Goal: Information Seeking & Learning: Learn about a topic

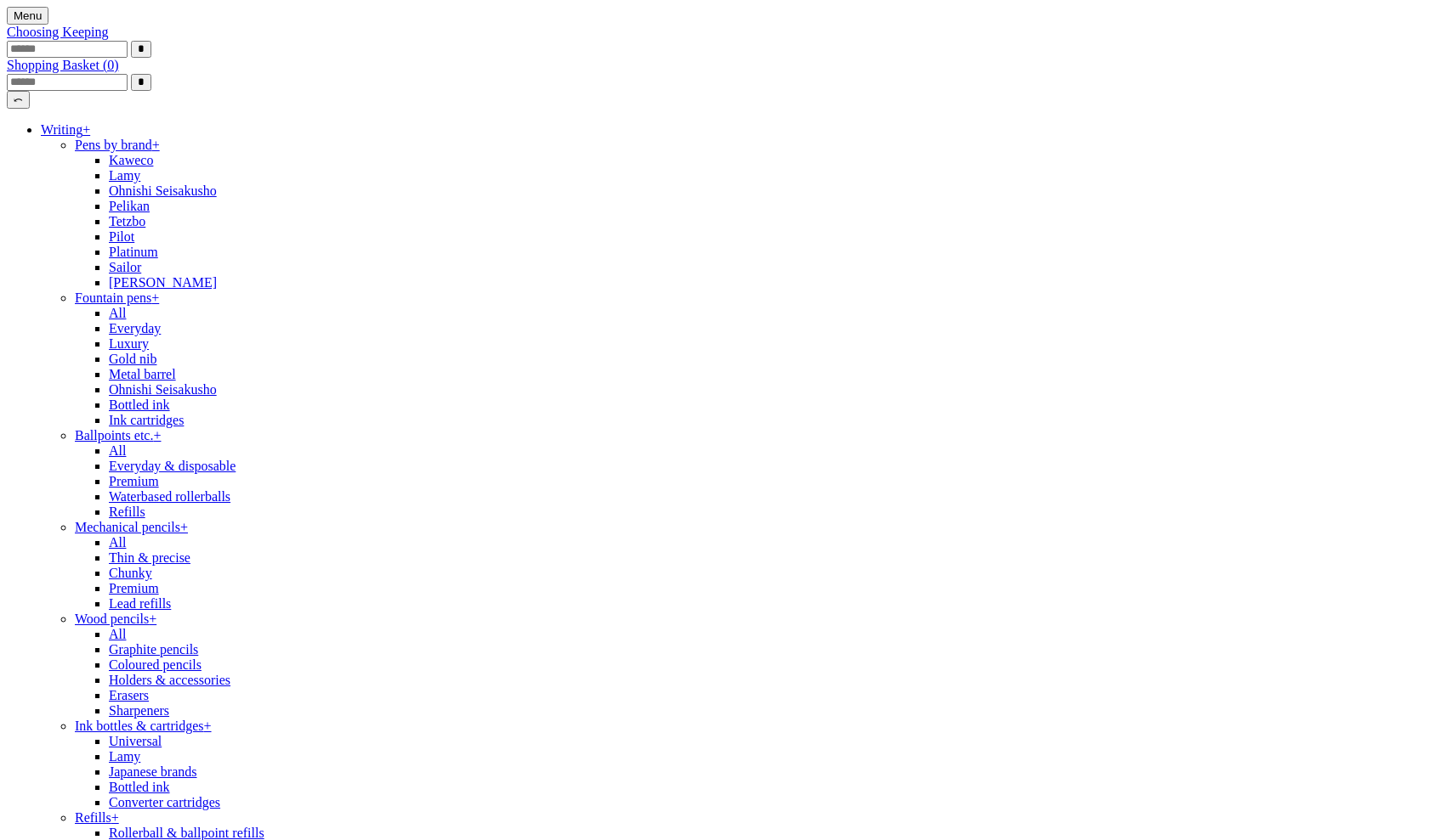
click at [90, 137] on link "Writing +" at bounding box center [65, 130] width 49 height 14
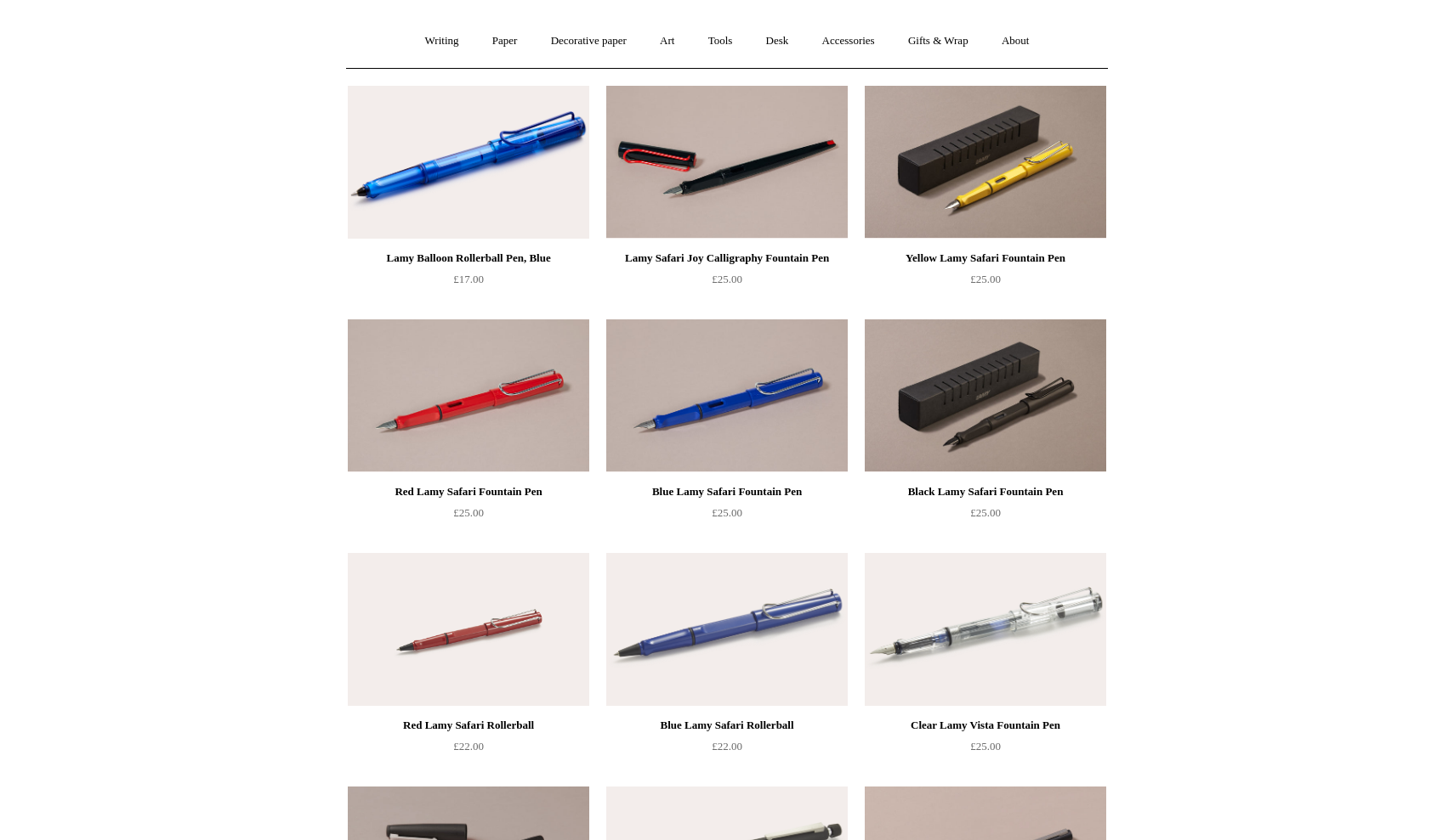
scroll to position [139, 0]
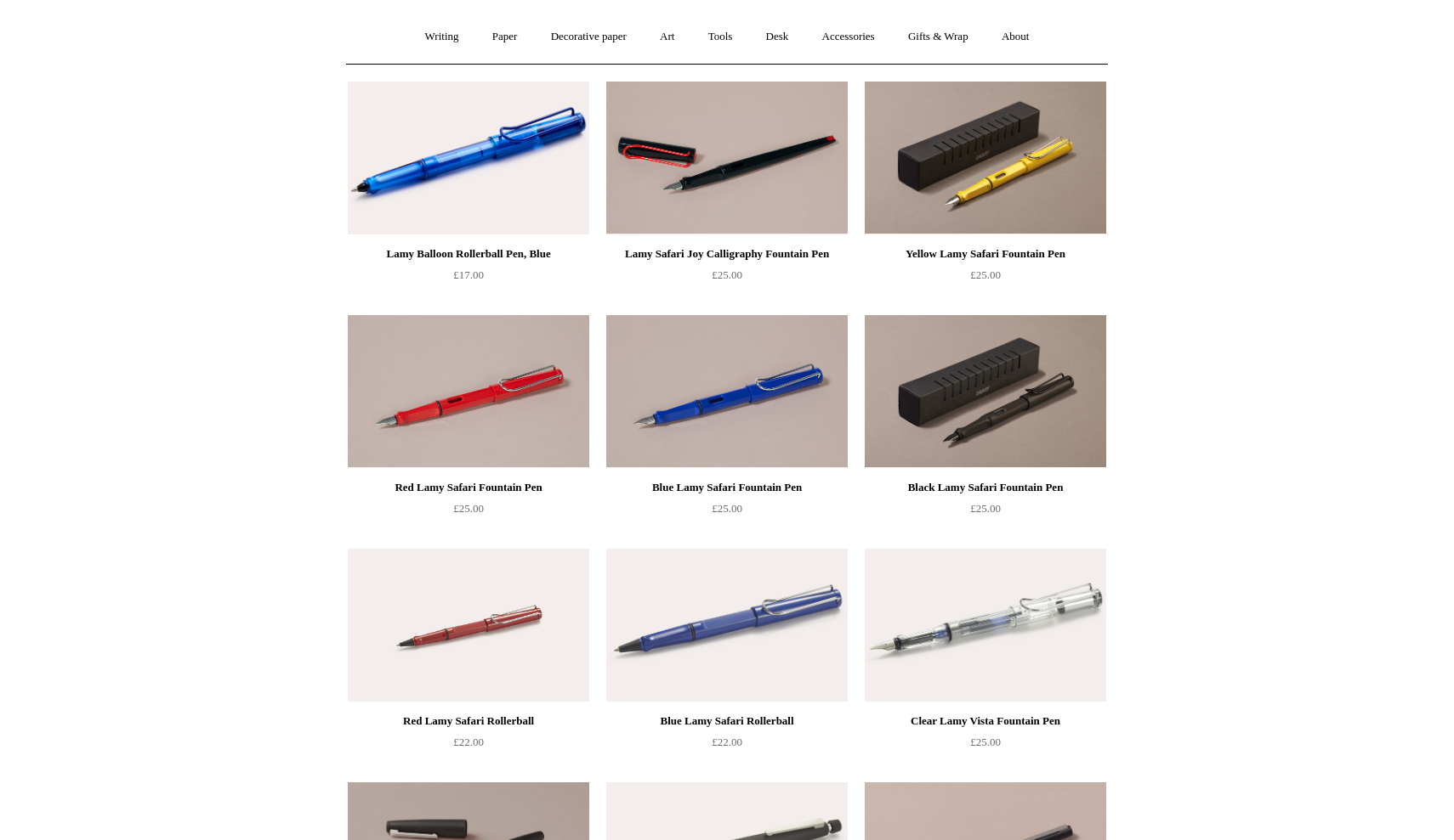
click at [471, 155] on img at bounding box center [468, 157] width 241 height 153
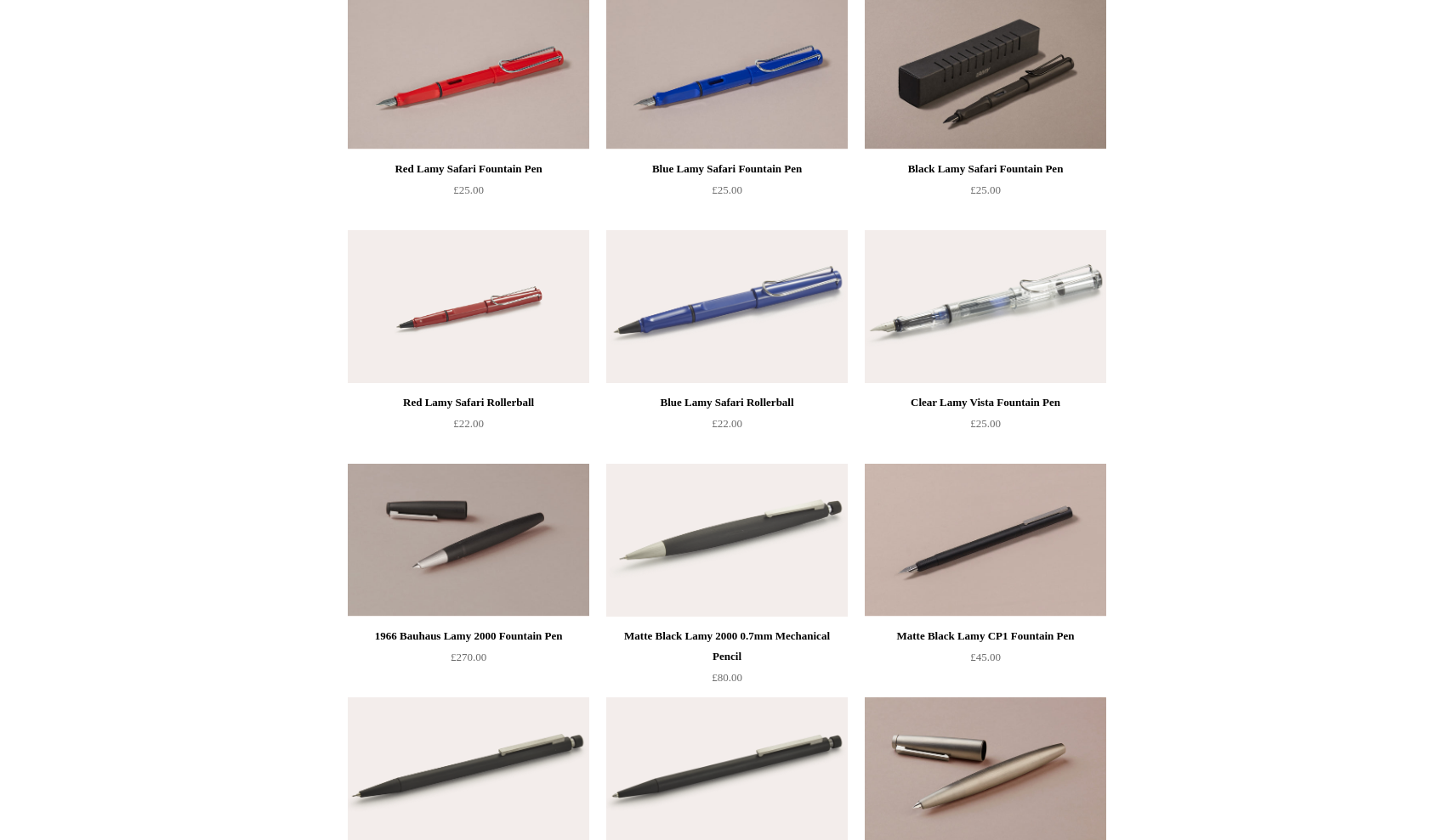
scroll to position [459, 0]
click at [941, 346] on img at bounding box center [984, 305] width 241 height 153
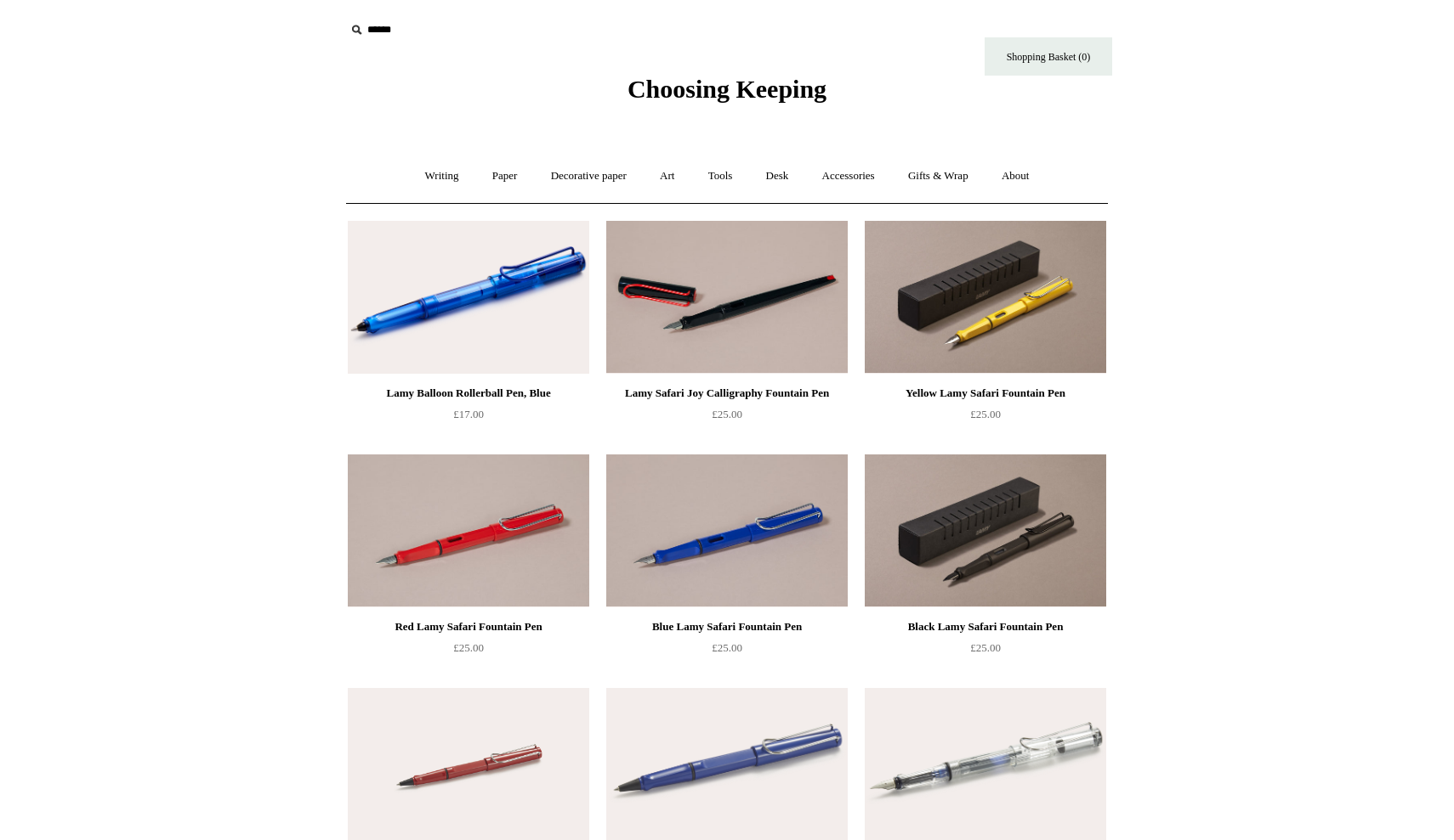
scroll to position [0, 0]
click at [441, 184] on link "Writing +" at bounding box center [441, 176] width 64 height 45
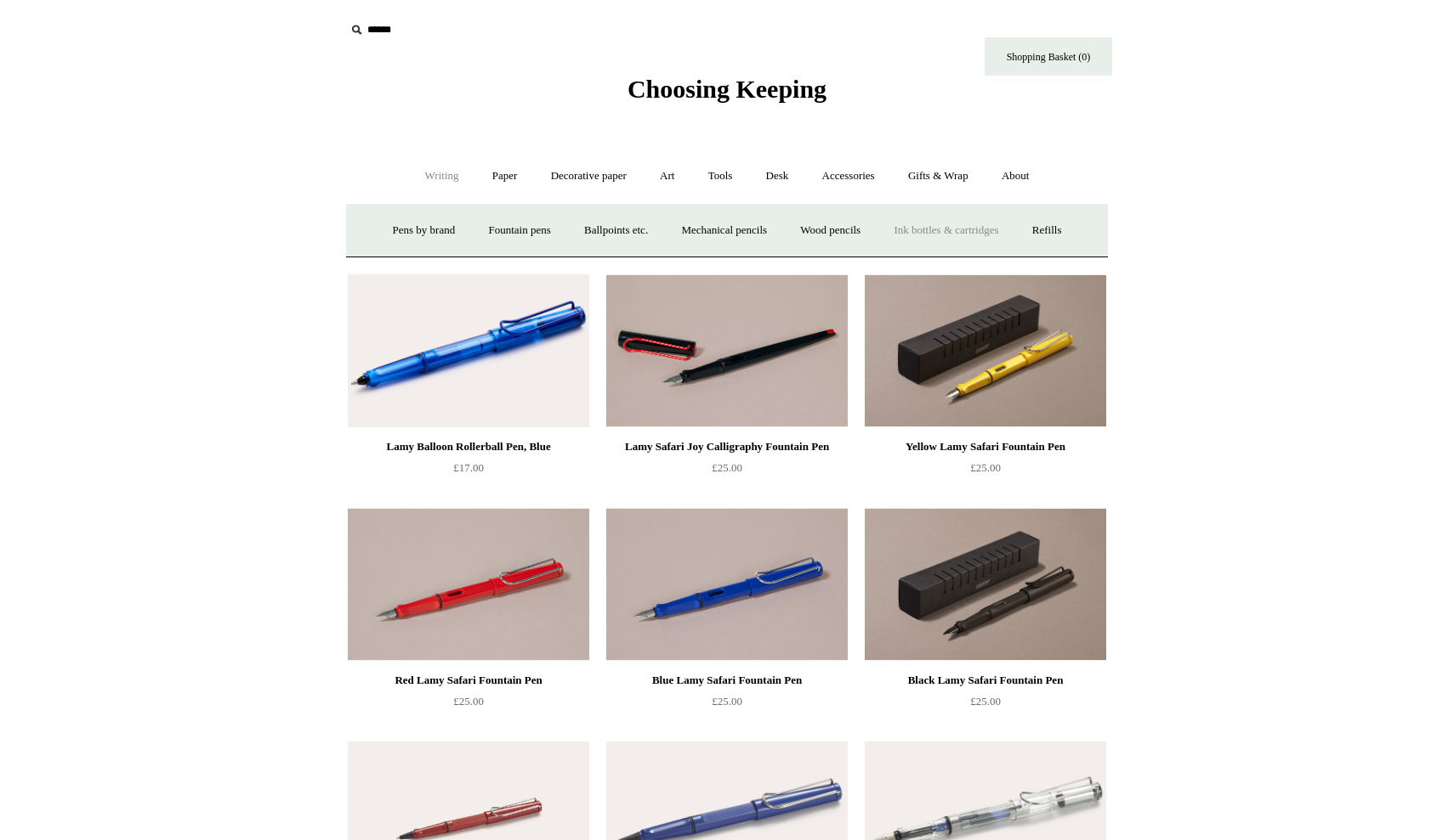
click at [961, 234] on link "Ink bottles & cartridges +" at bounding box center [945, 230] width 135 height 45
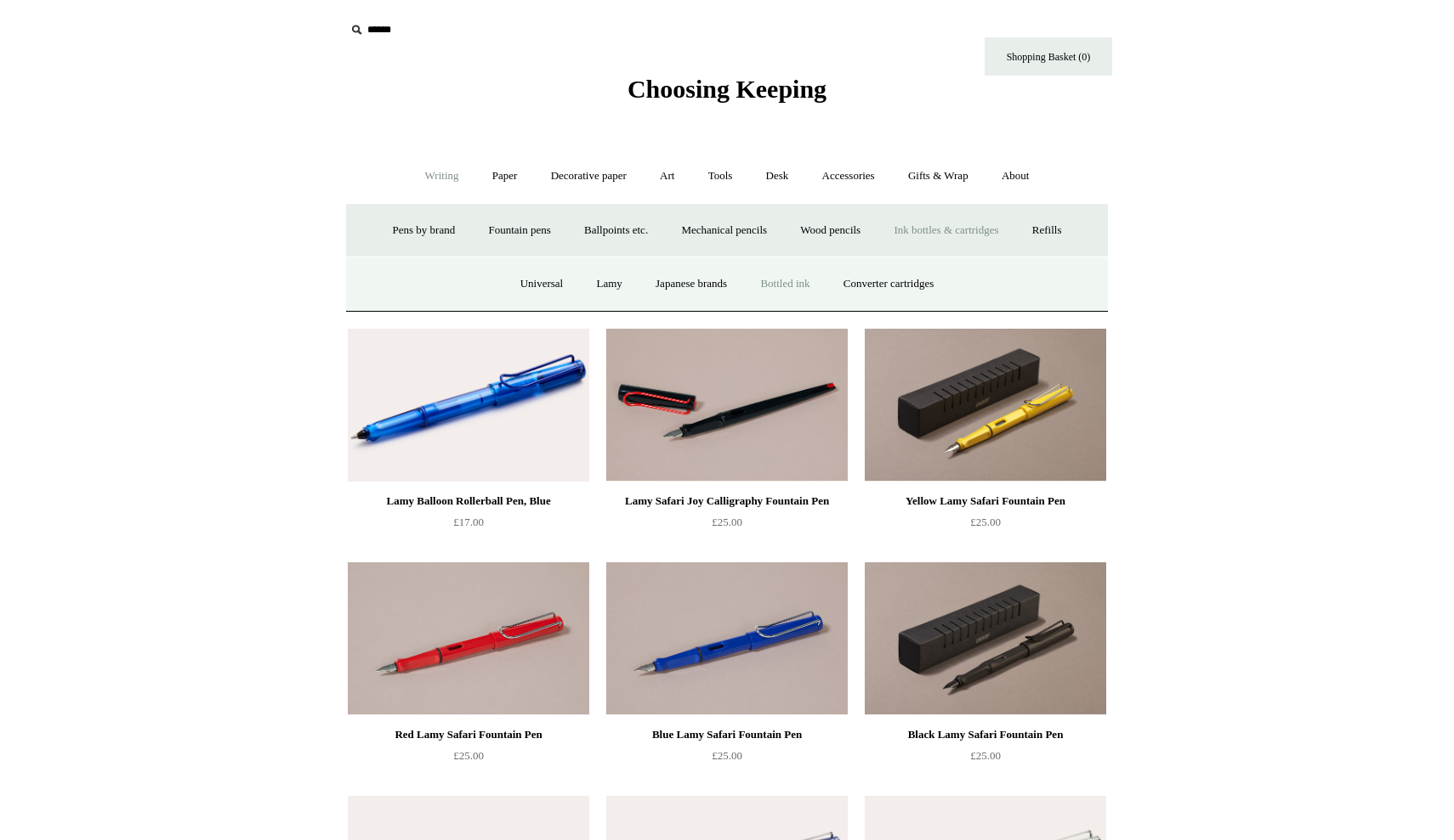
click at [799, 286] on link "Bottled ink" at bounding box center [784, 284] width 80 height 45
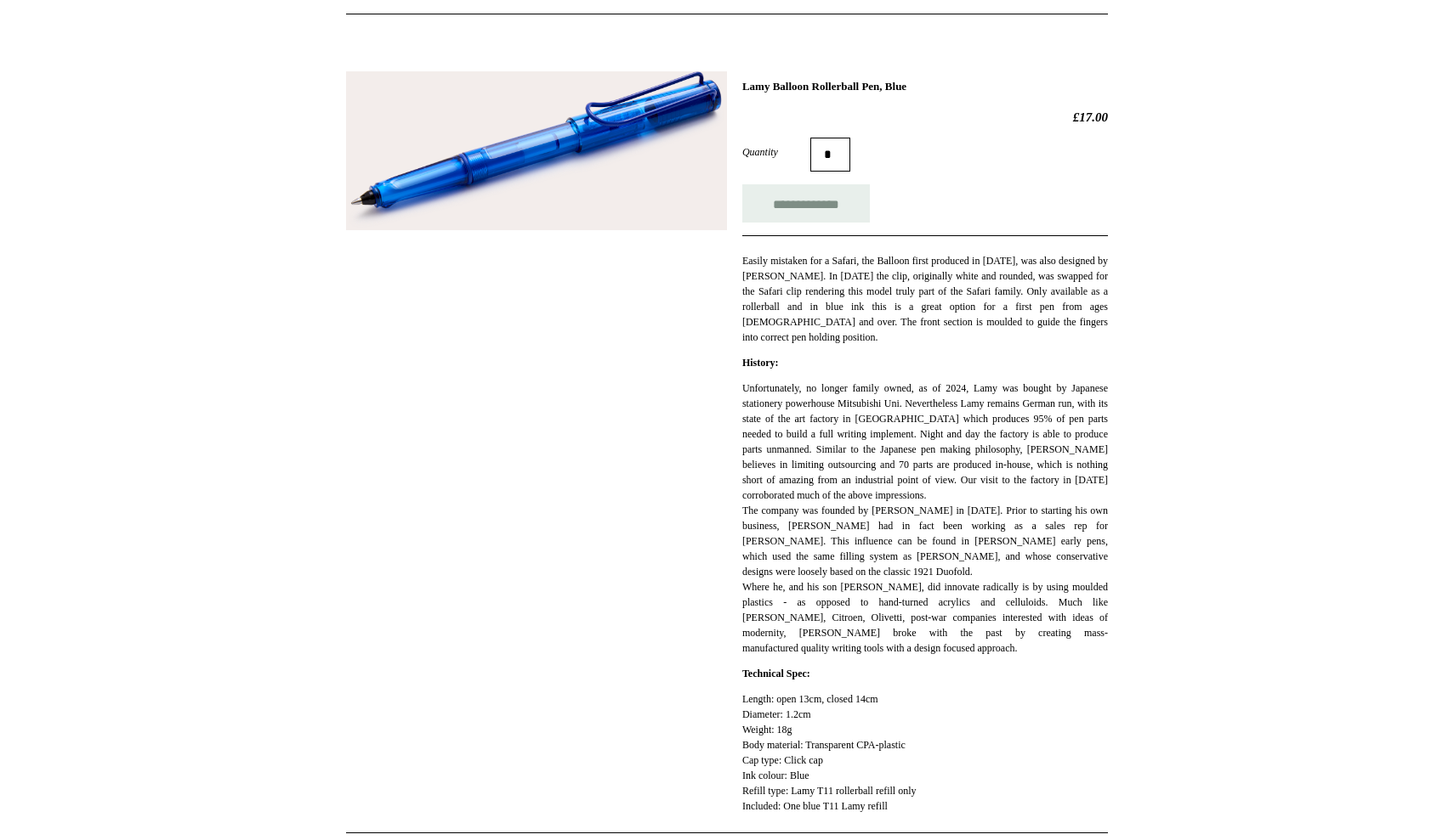
scroll to position [189, 0]
click at [484, 185] on img at bounding box center [536, 152] width 380 height 159
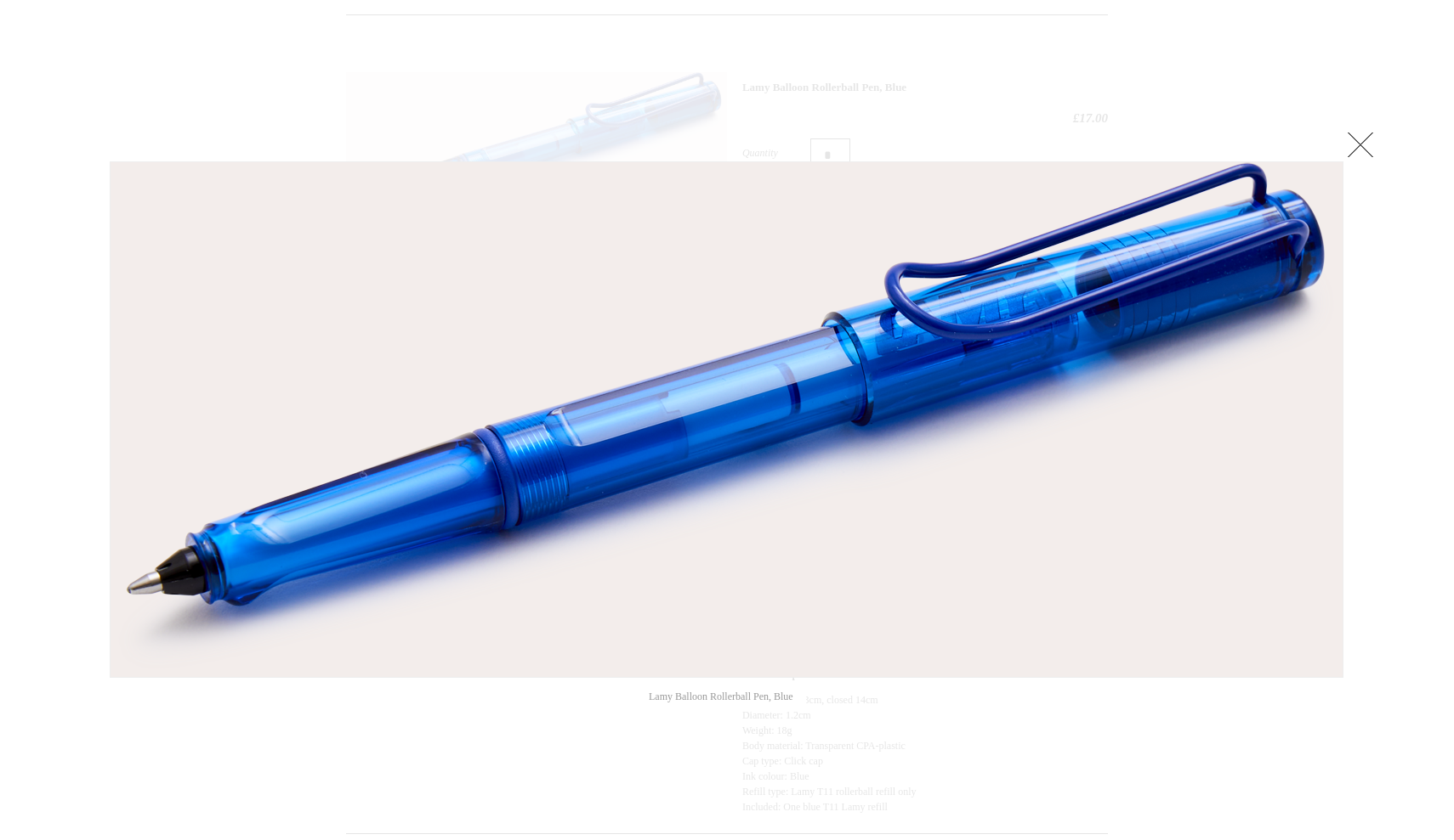
click at [1359, 147] on link at bounding box center [1360, 144] width 34 height 34
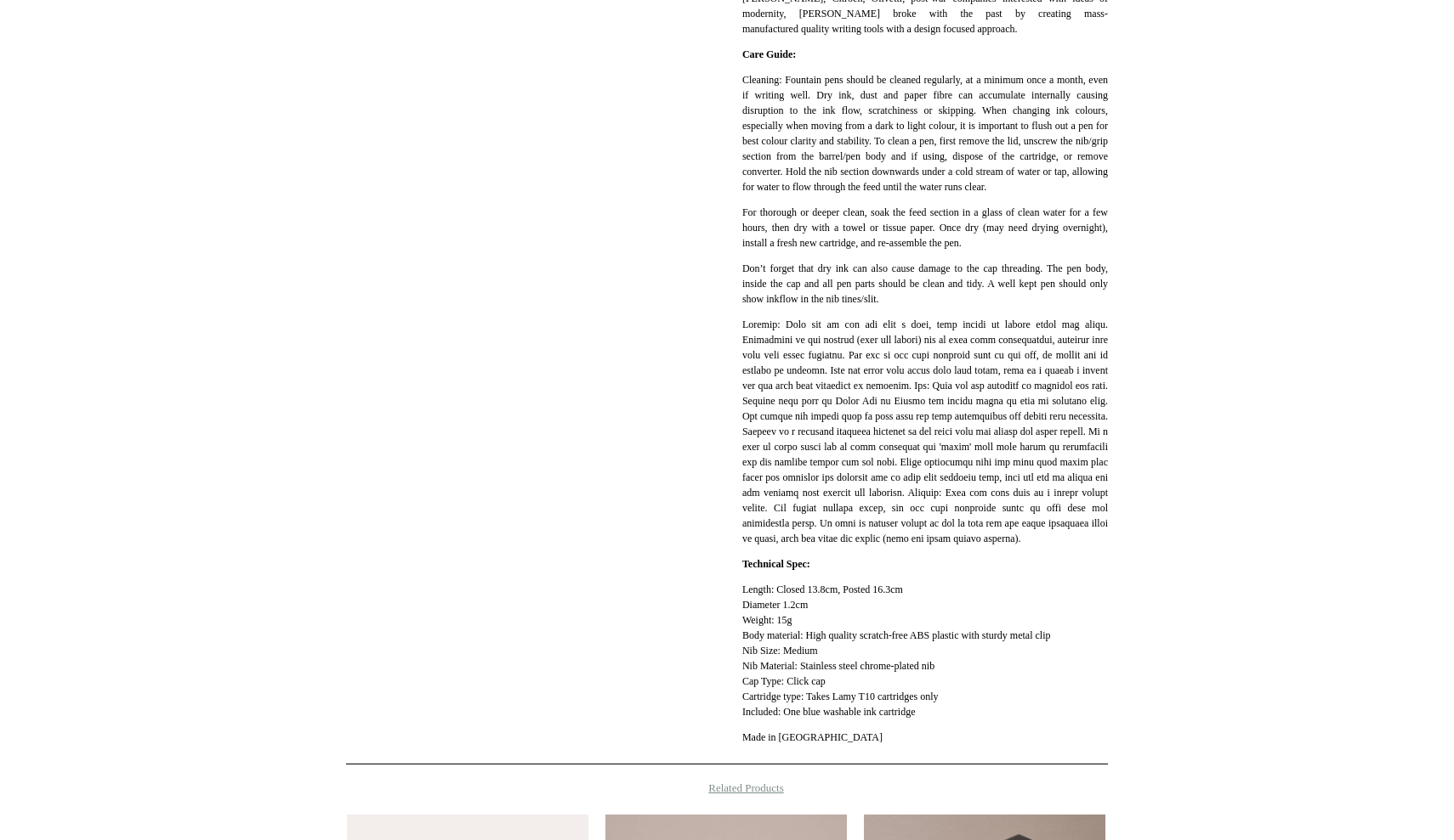
scroll to position [844, 0]
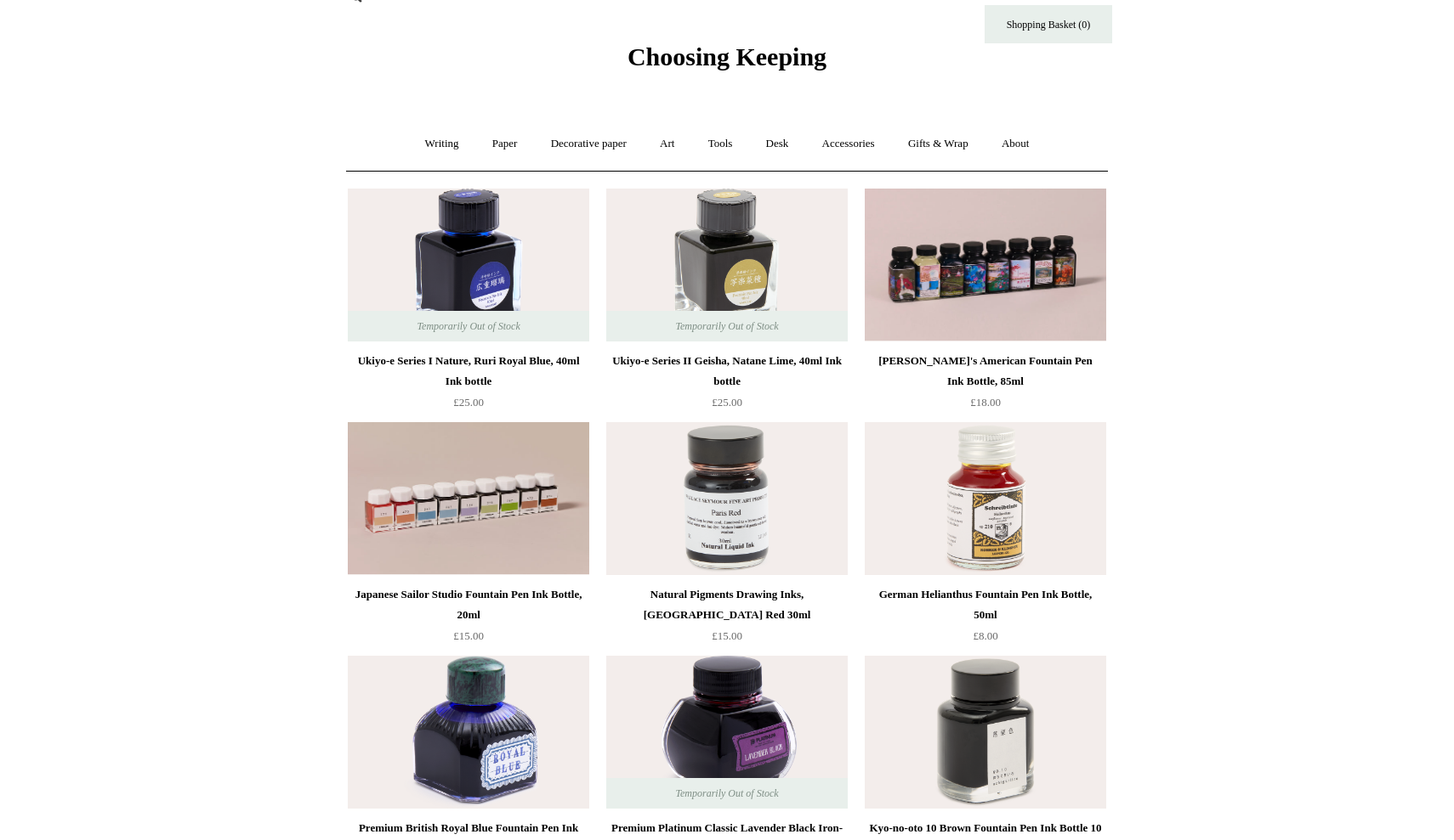
scroll to position [34, 0]
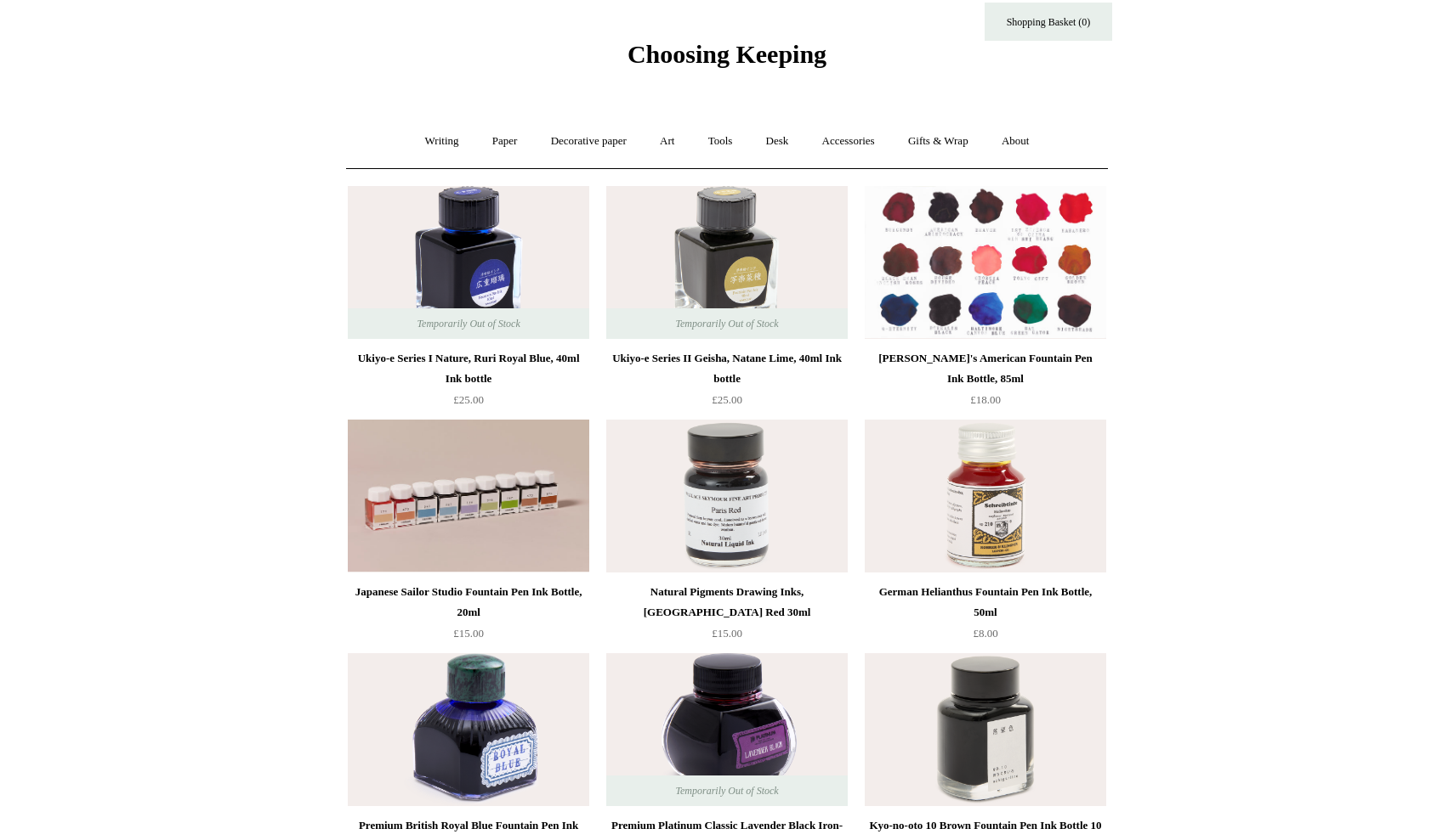
click at [969, 293] on img at bounding box center [984, 262] width 241 height 153
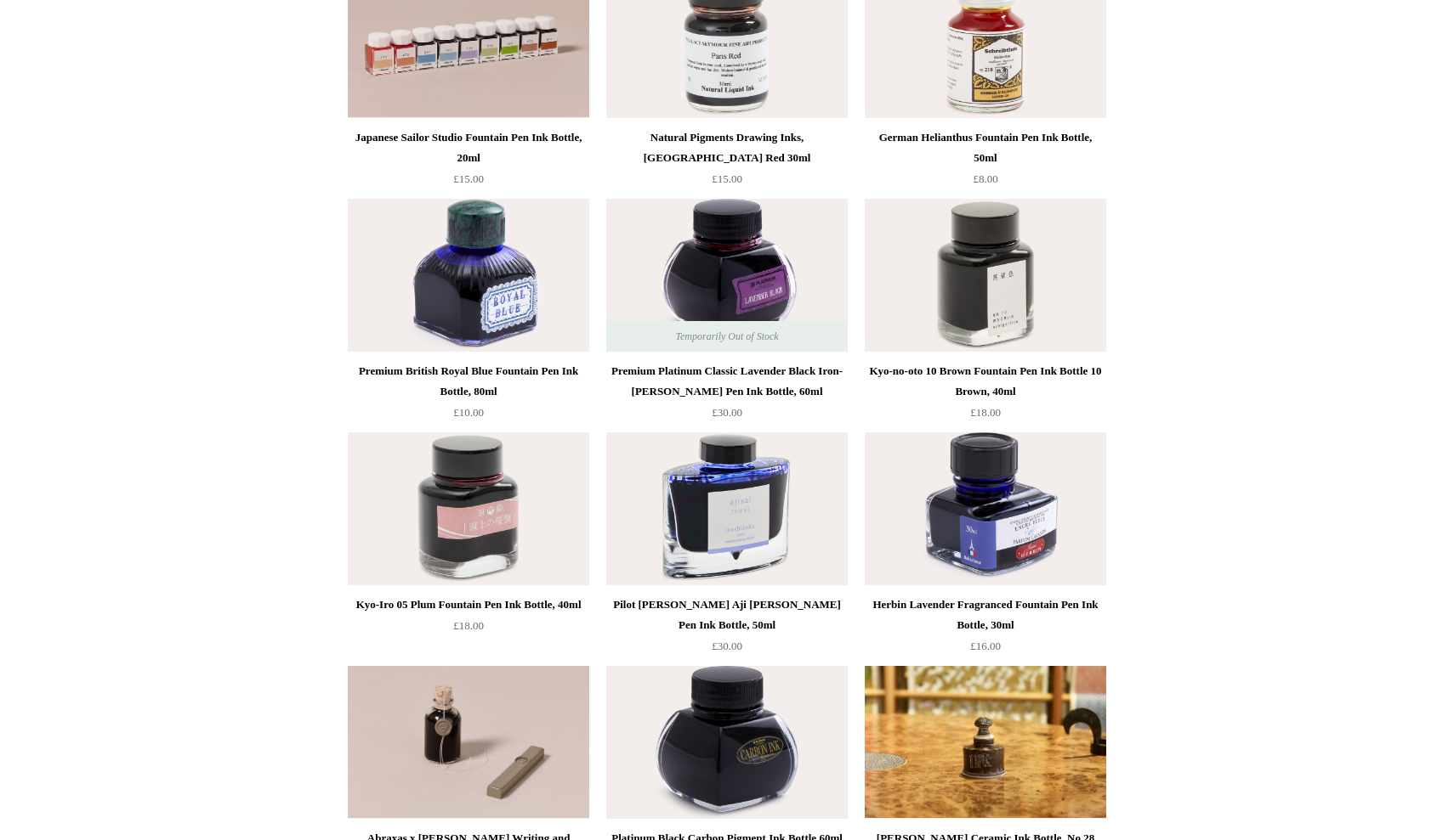
scroll to position [491, 0]
click at [501, 311] on img at bounding box center [468, 274] width 241 height 153
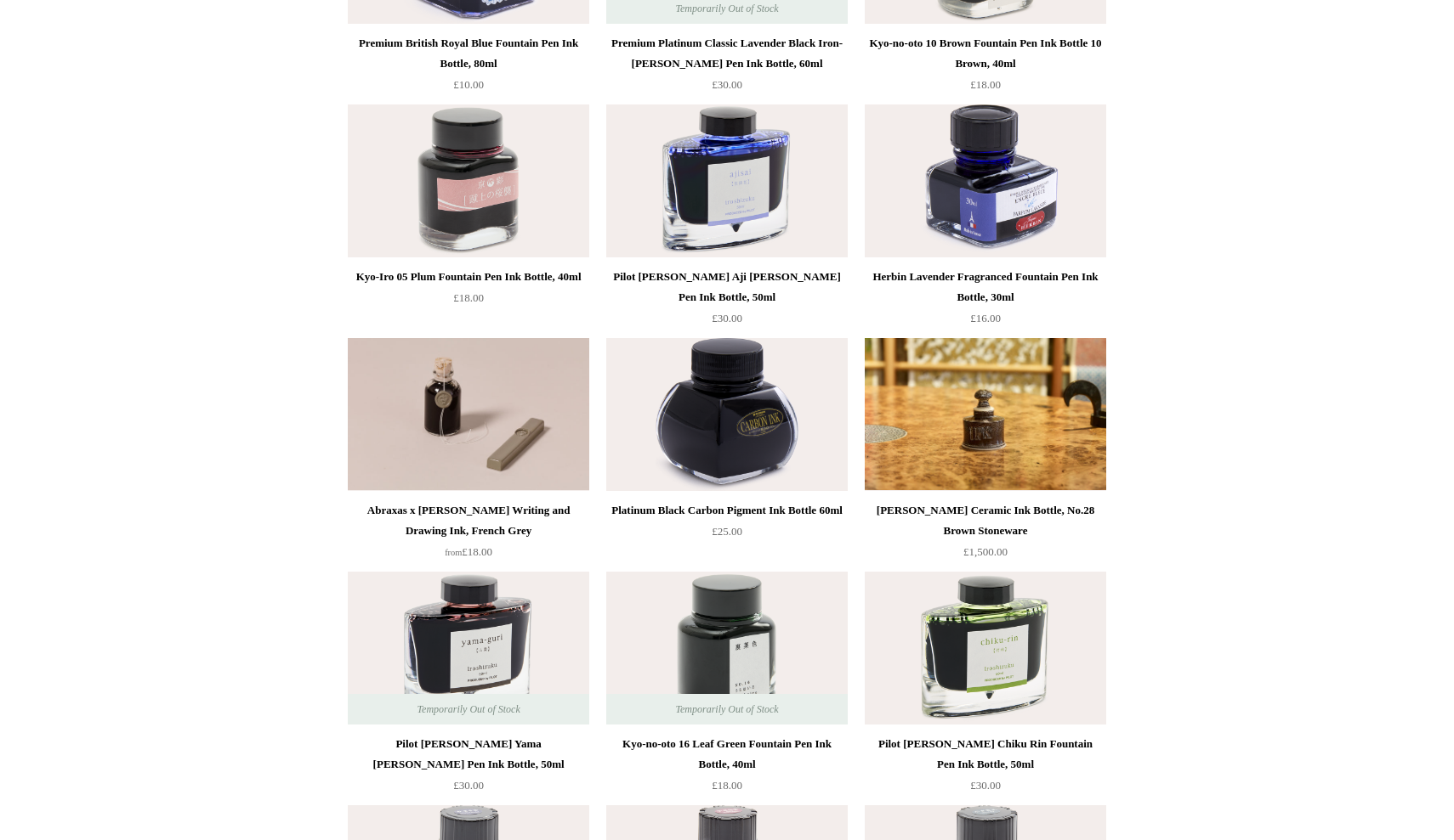
scroll to position [822, 0]
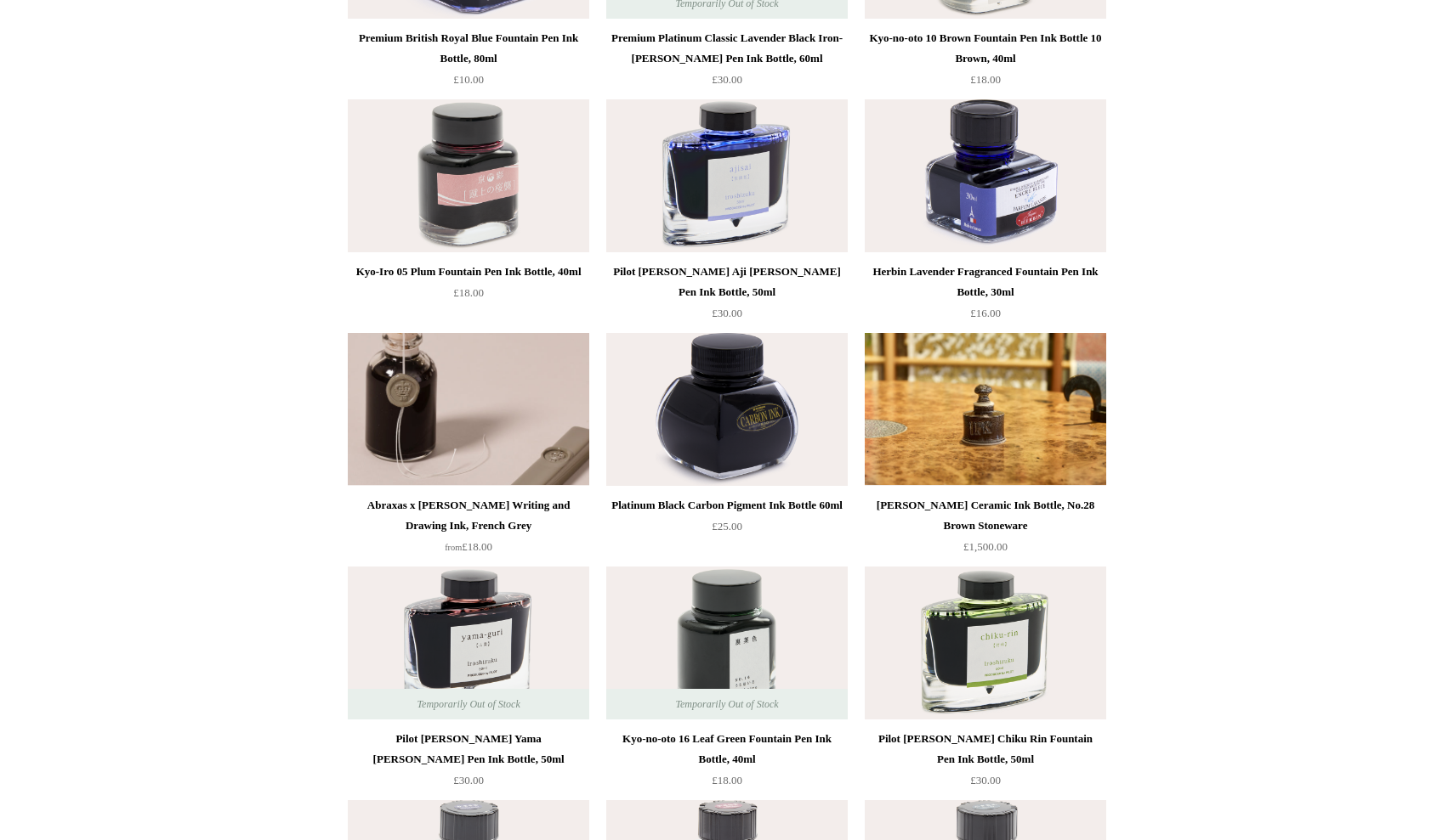
click at [470, 433] on img at bounding box center [468, 409] width 241 height 153
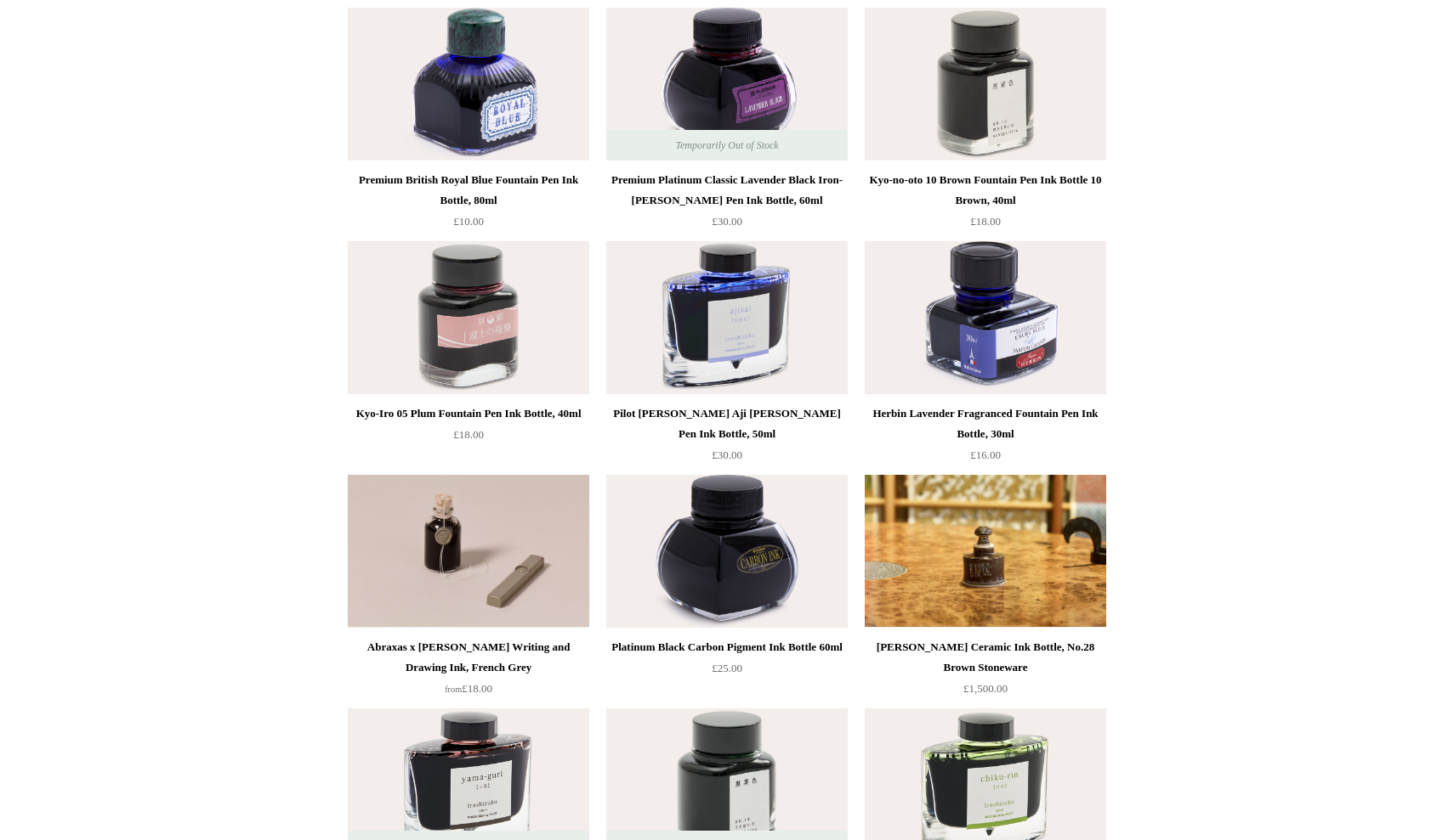
scroll to position [626, 0]
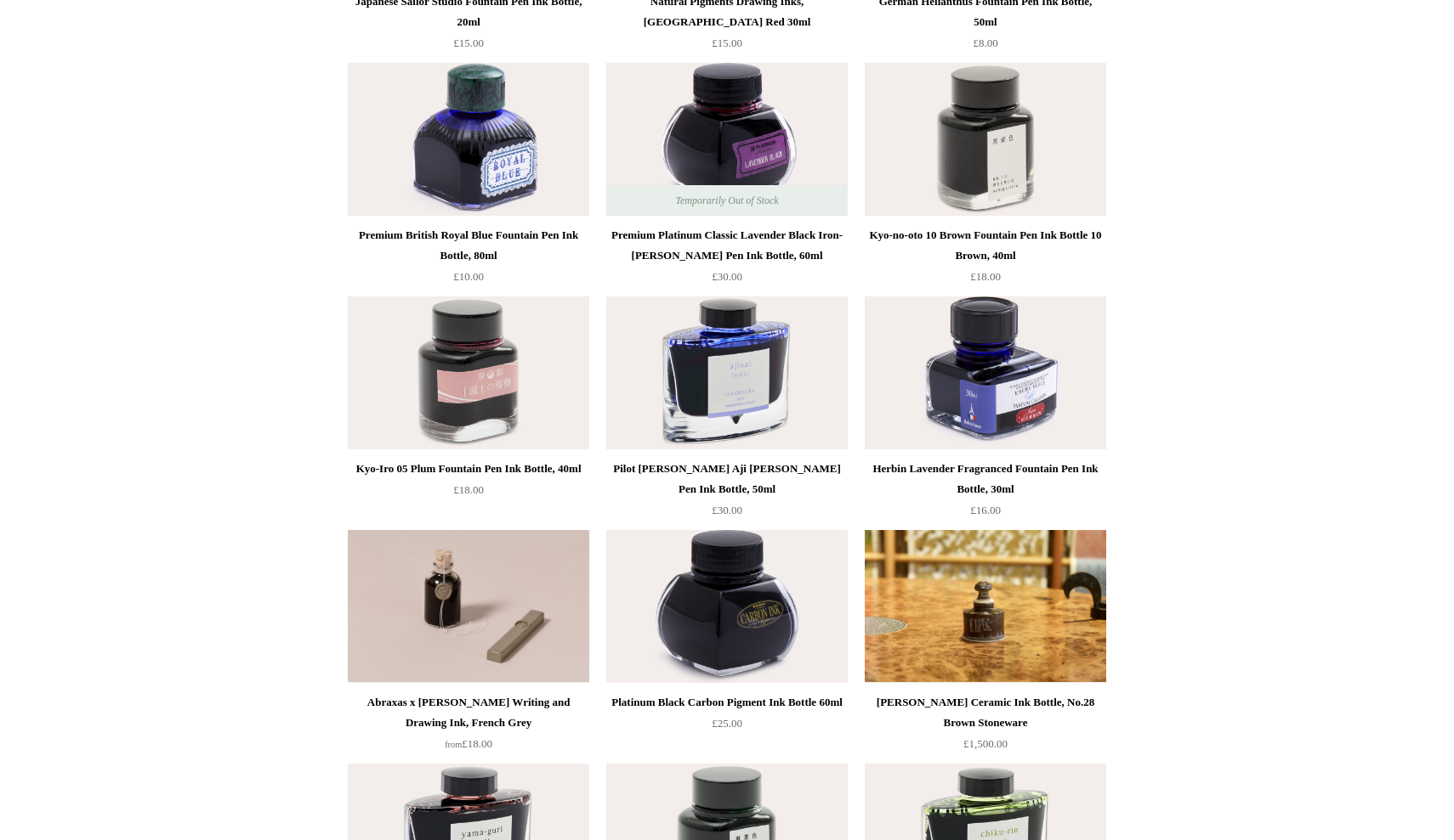
click at [702, 393] on img at bounding box center [727, 372] width 241 height 153
click at [990, 386] on img at bounding box center [984, 372] width 241 height 153
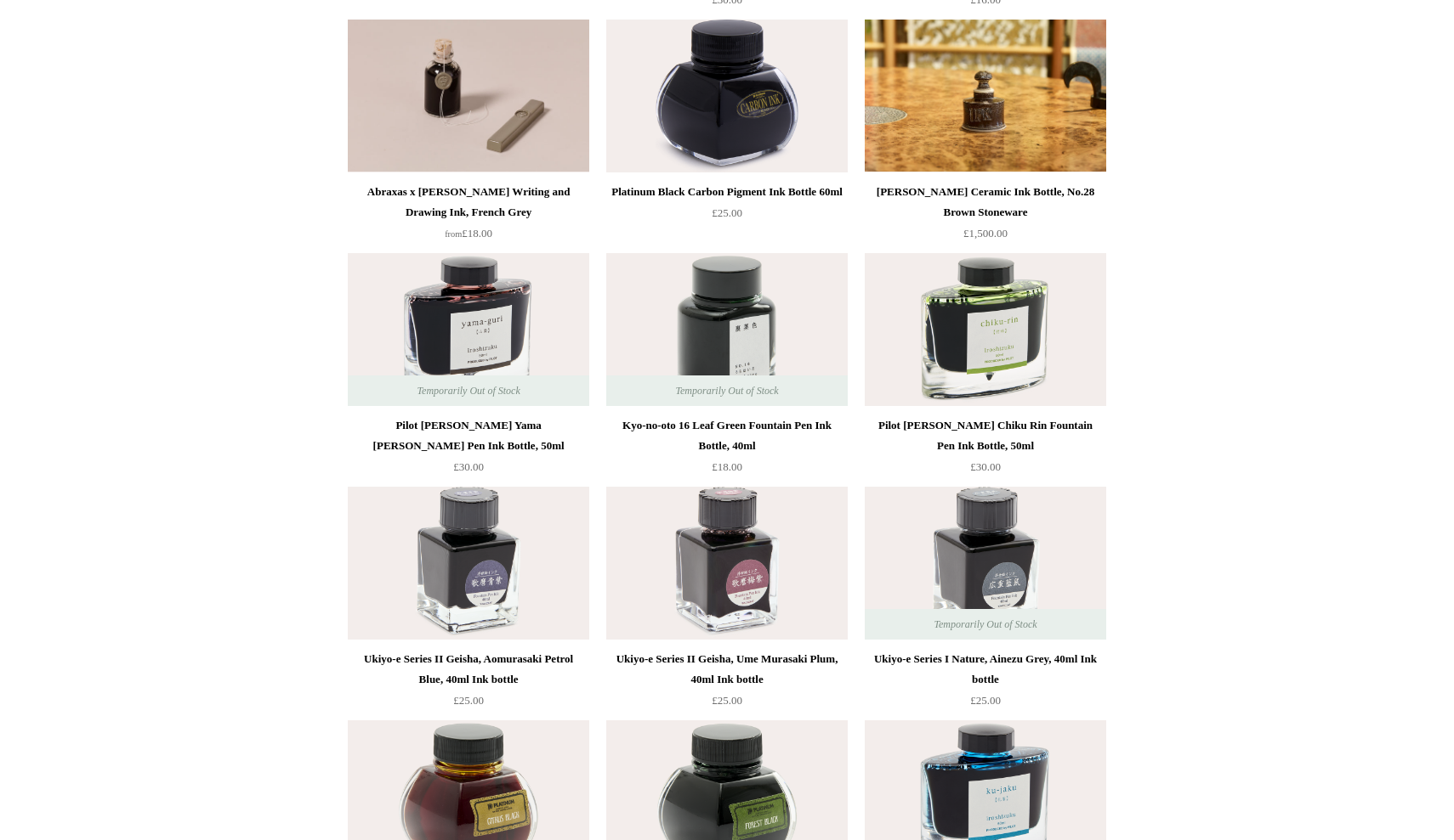
scroll to position [1142, 0]
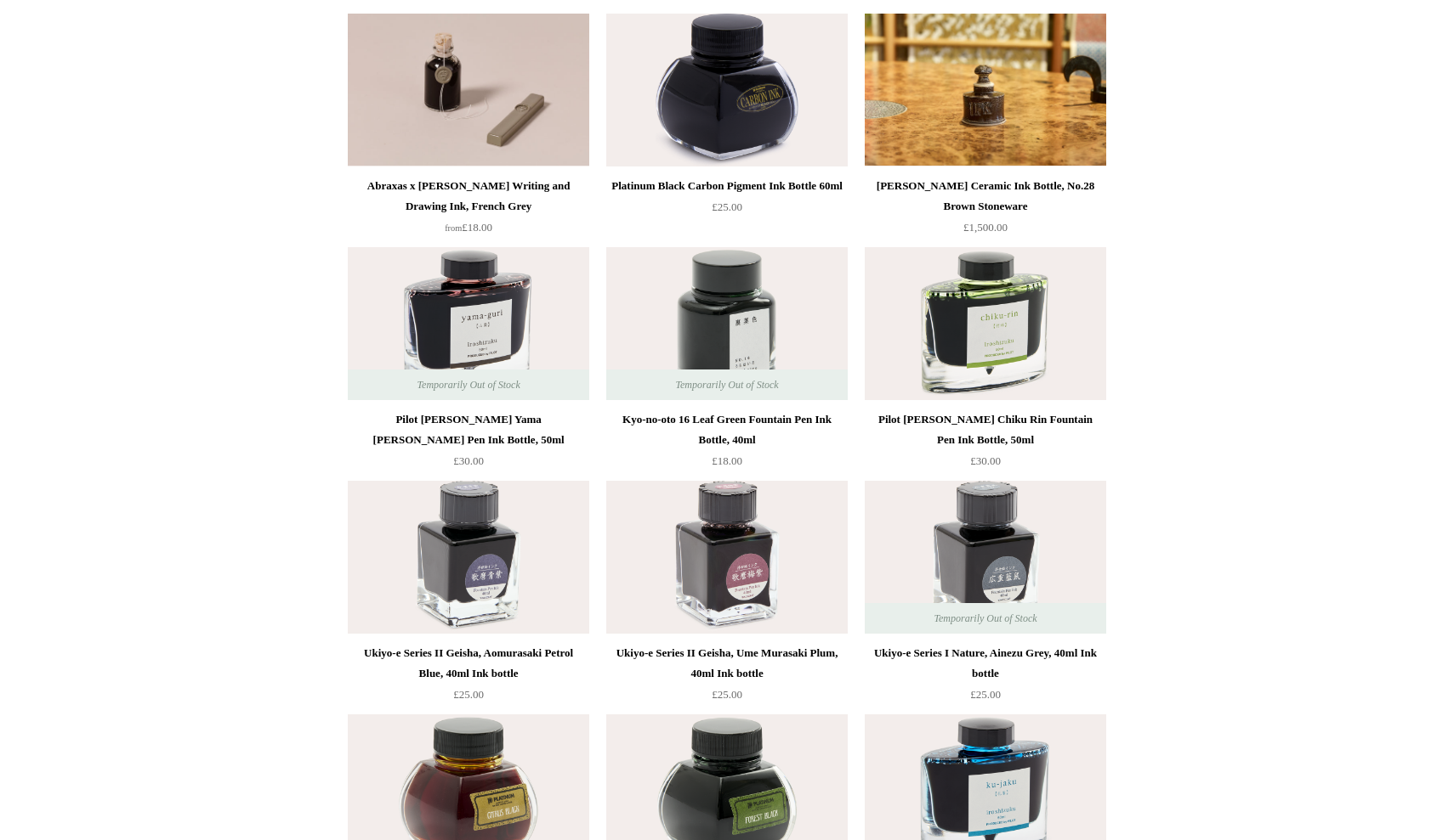
click at [978, 334] on img at bounding box center [984, 323] width 241 height 153
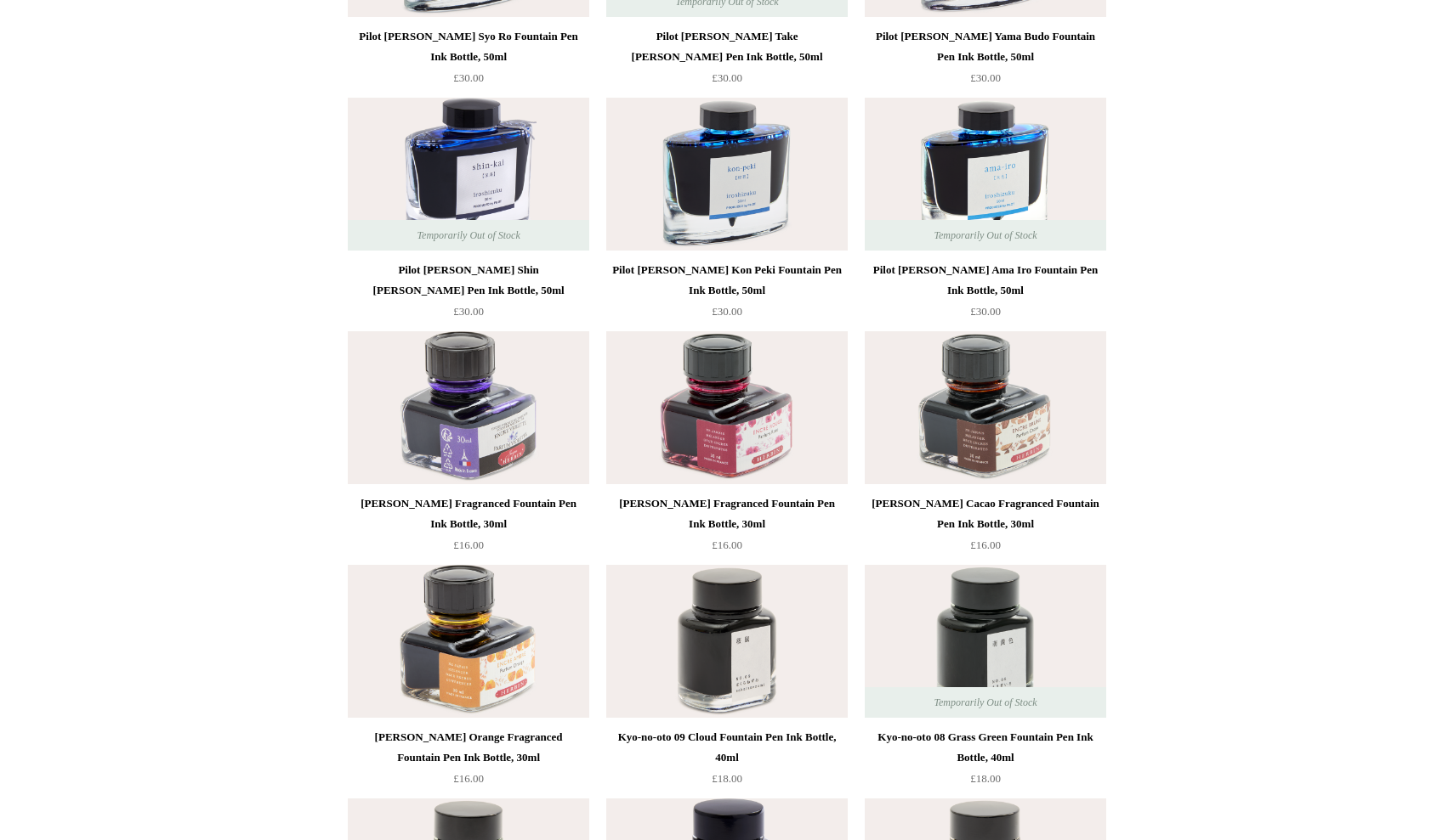
scroll to position [2466, 0]
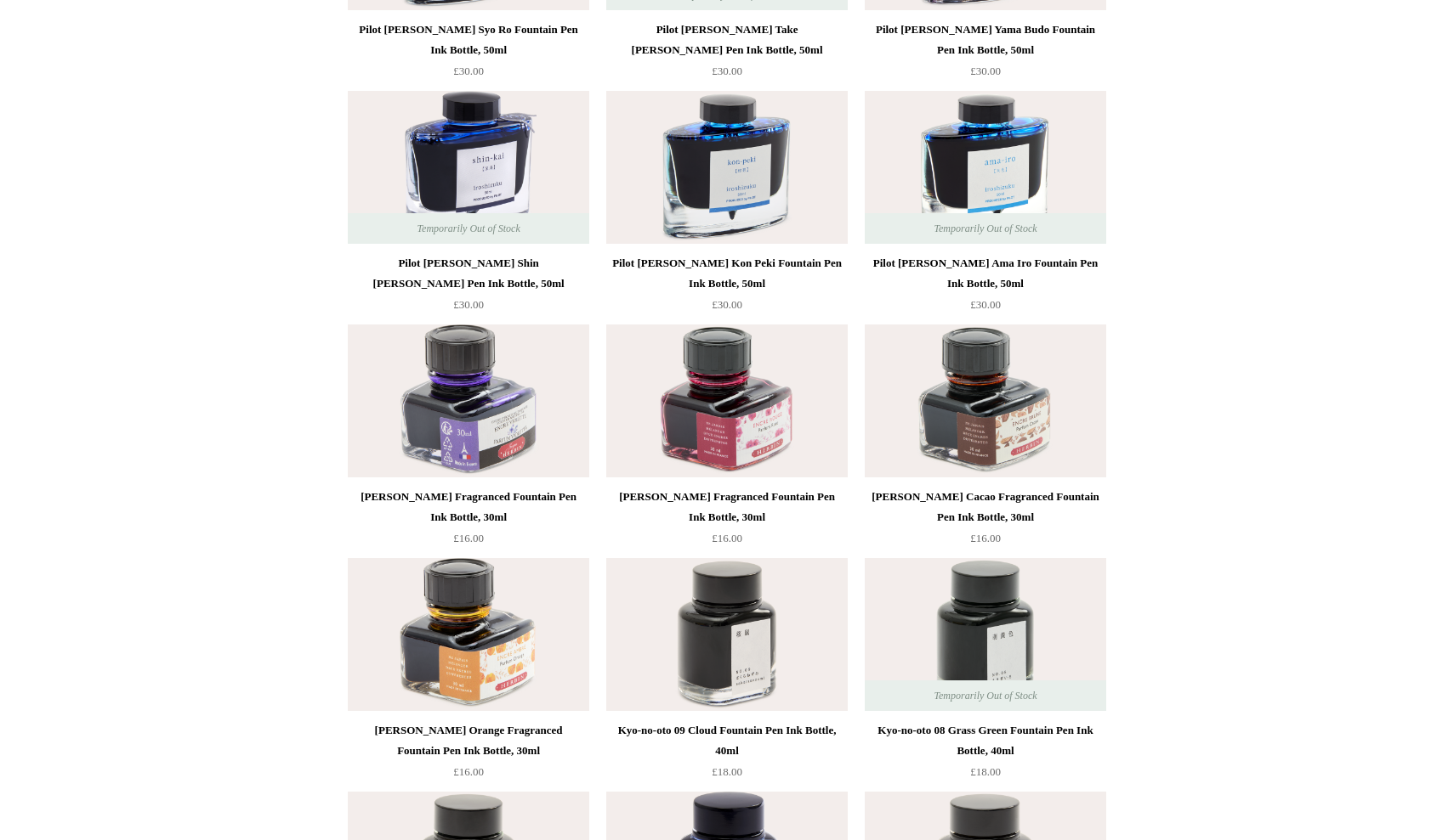
click at [754, 196] on img at bounding box center [727, 167] width 241 height 153
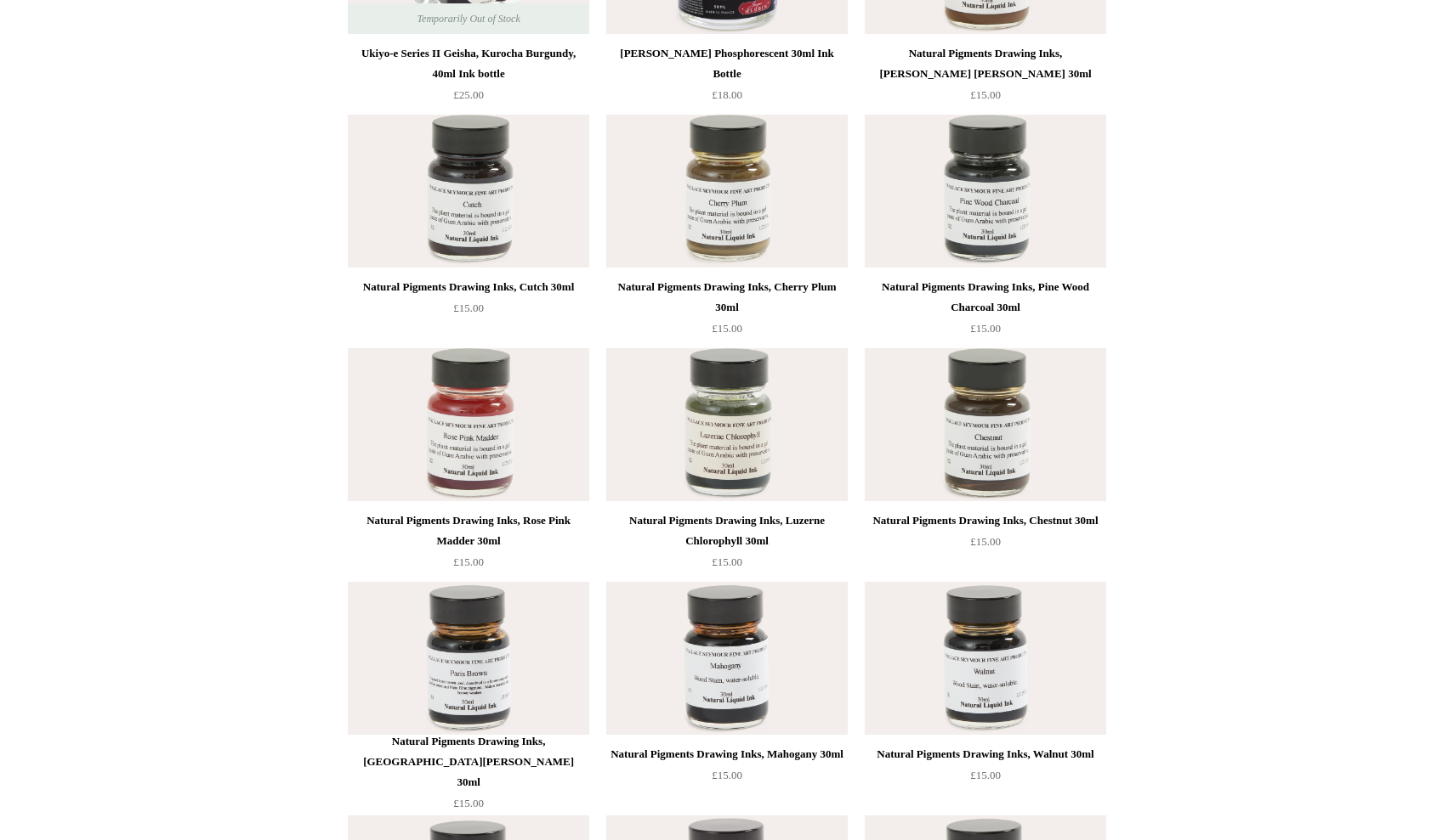
scroll to position [4313, 0]
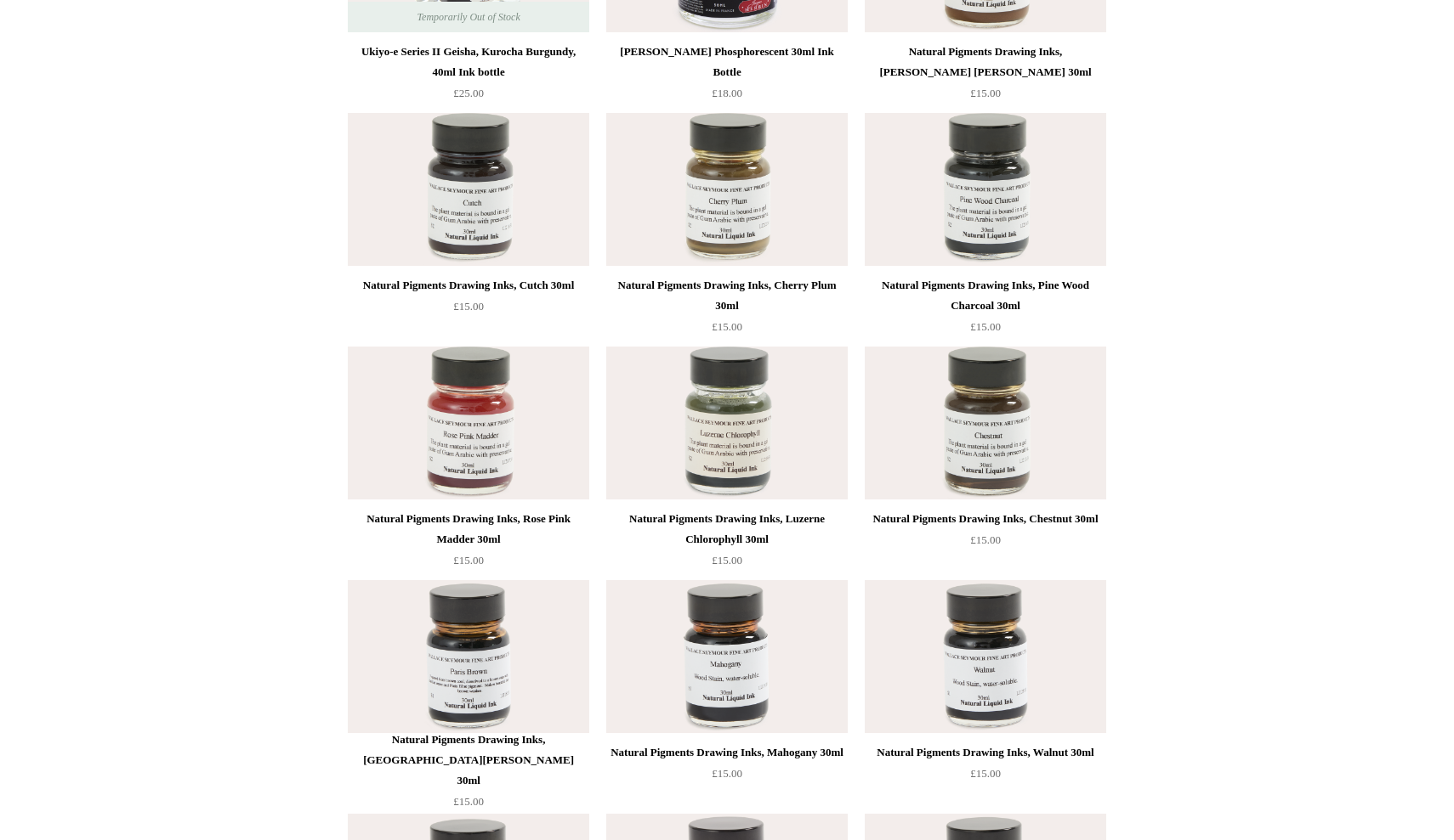
click at [760, 216] on img at bounding box center [727, 189] width 241 height 153
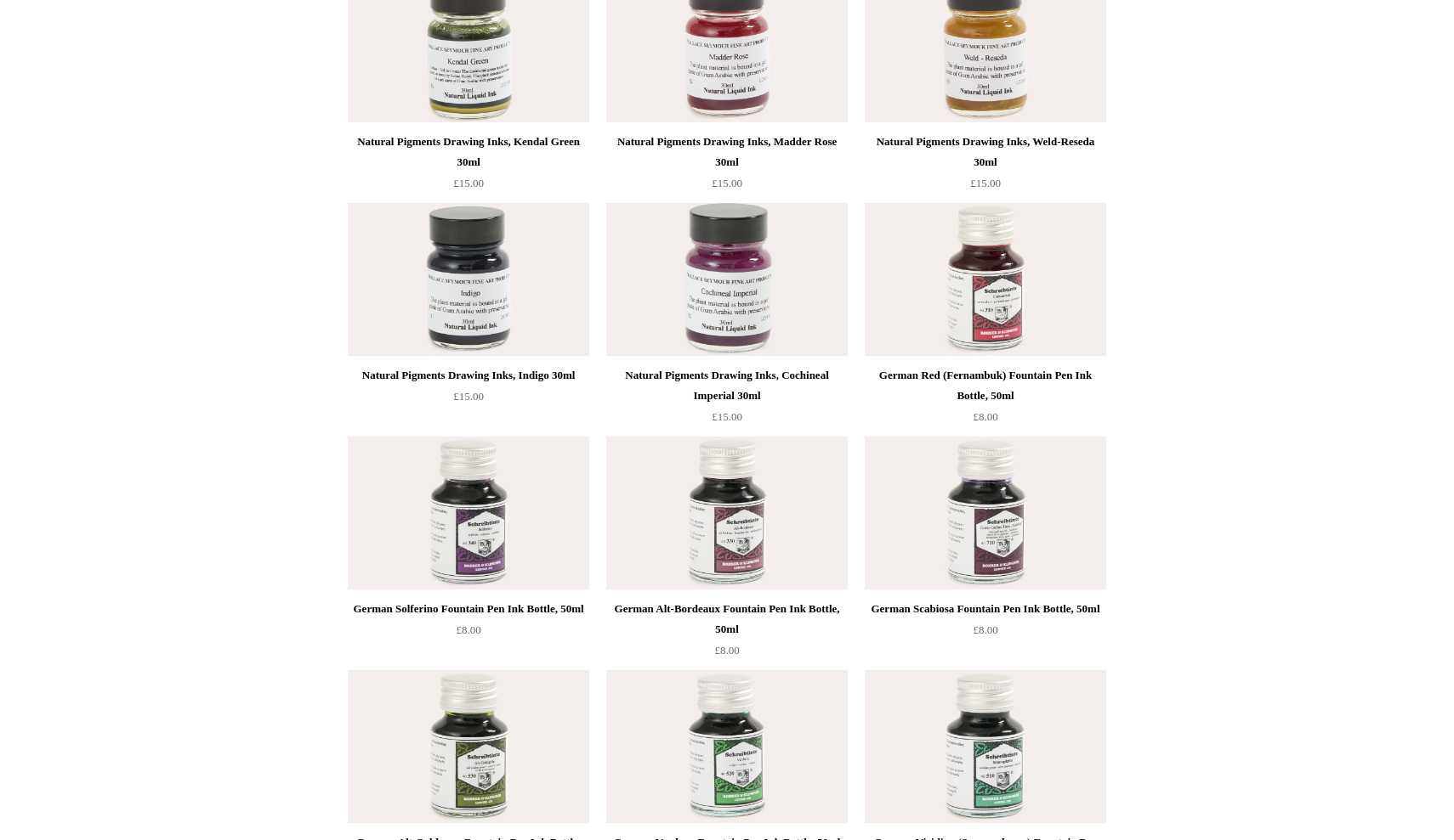
scroll to position [5227, 0]
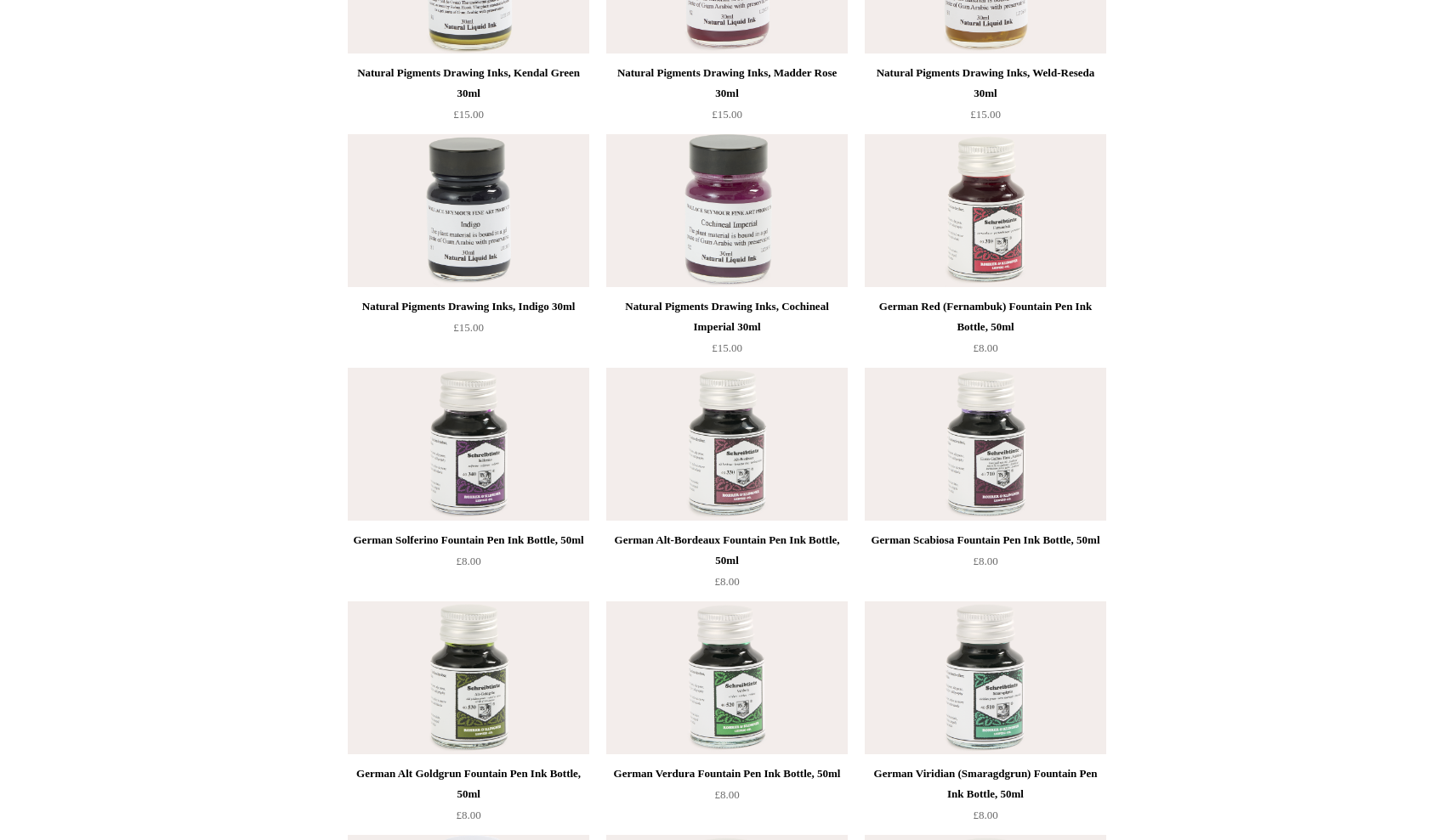
click at [981, 228] on img at bounding box center [984, 210] width 241 height 153
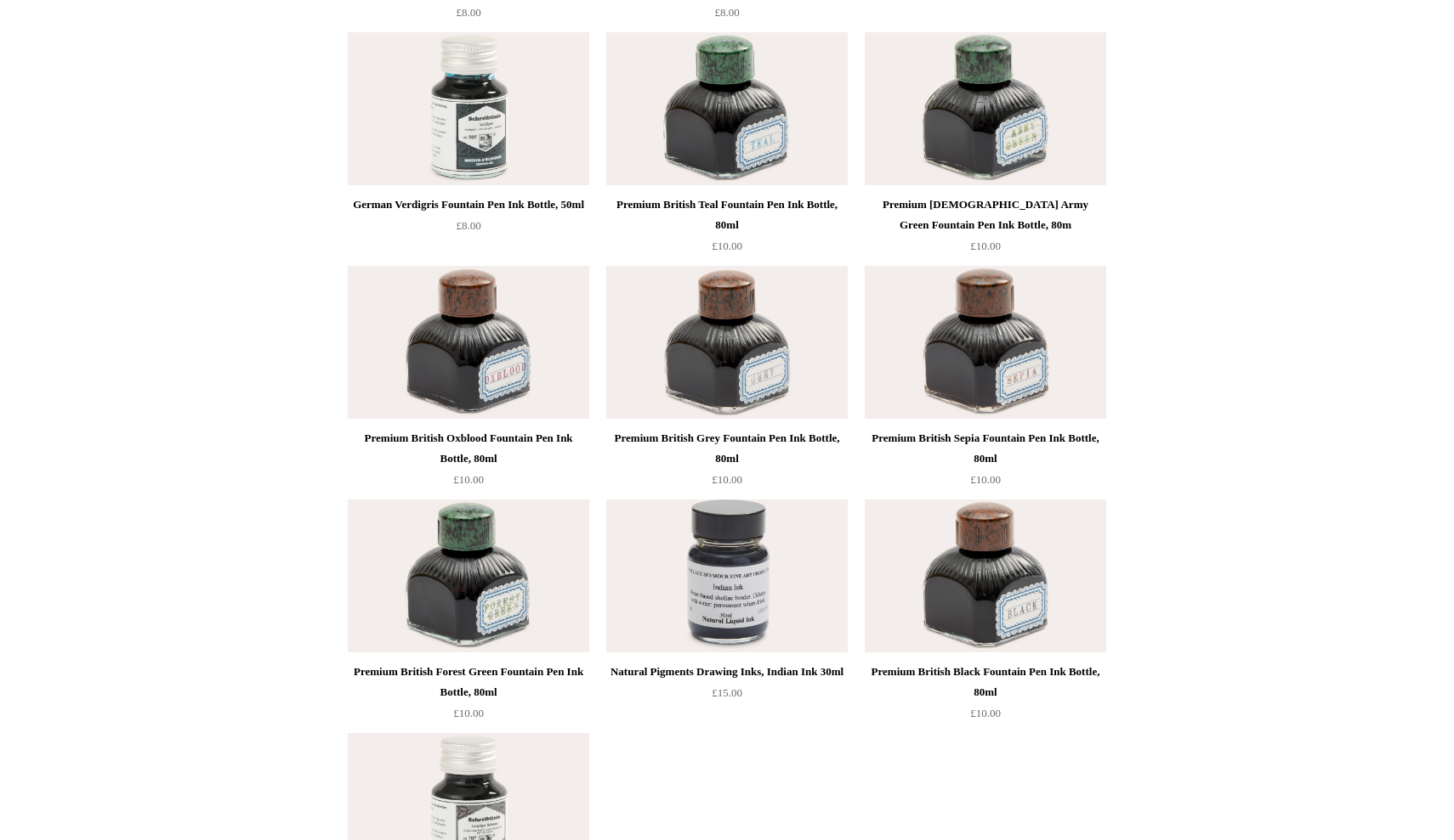
scroll to position [6269, 0]
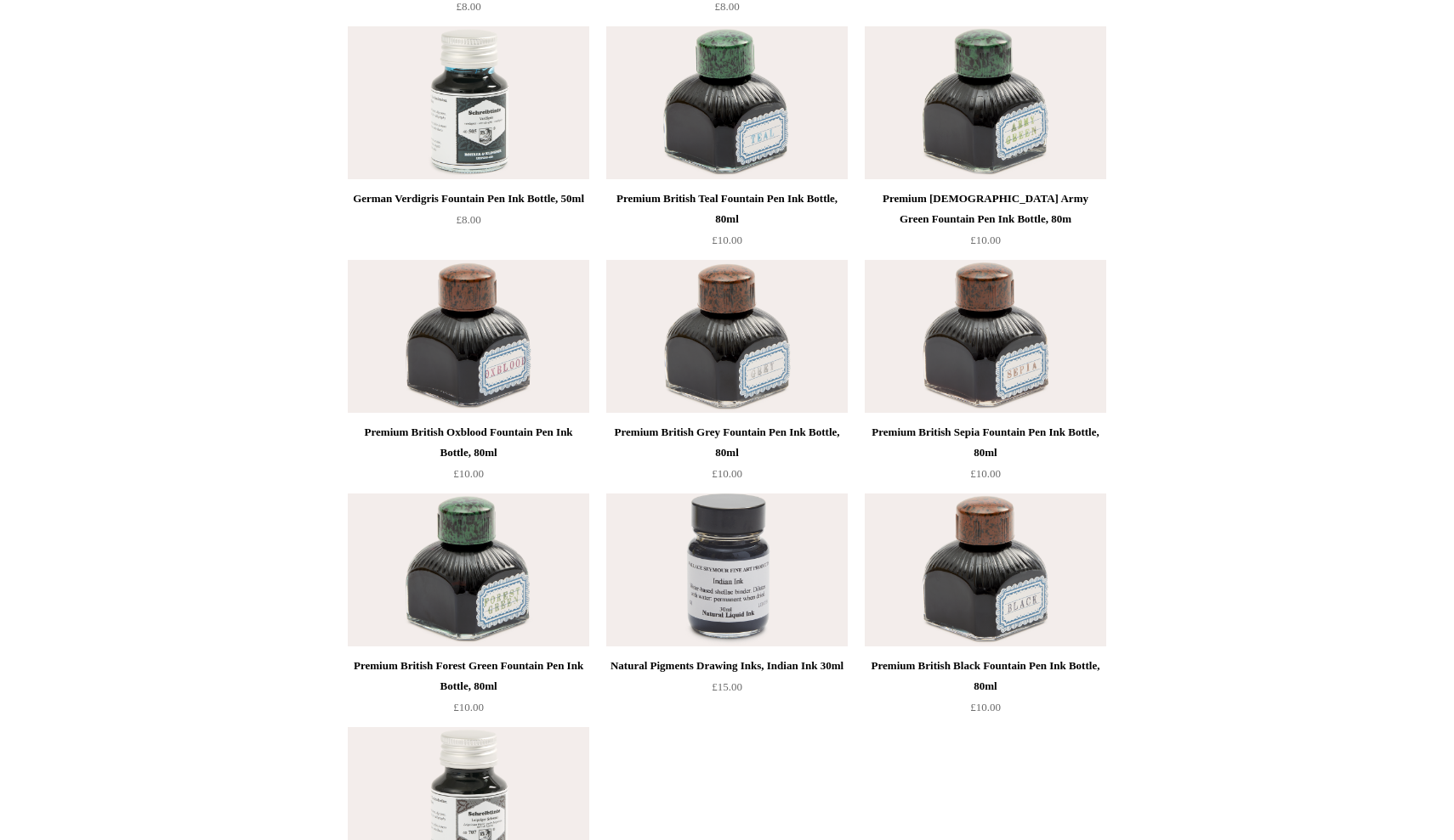
click at [749, 122] on img at bounding box center [727, 102] width 241 height 153
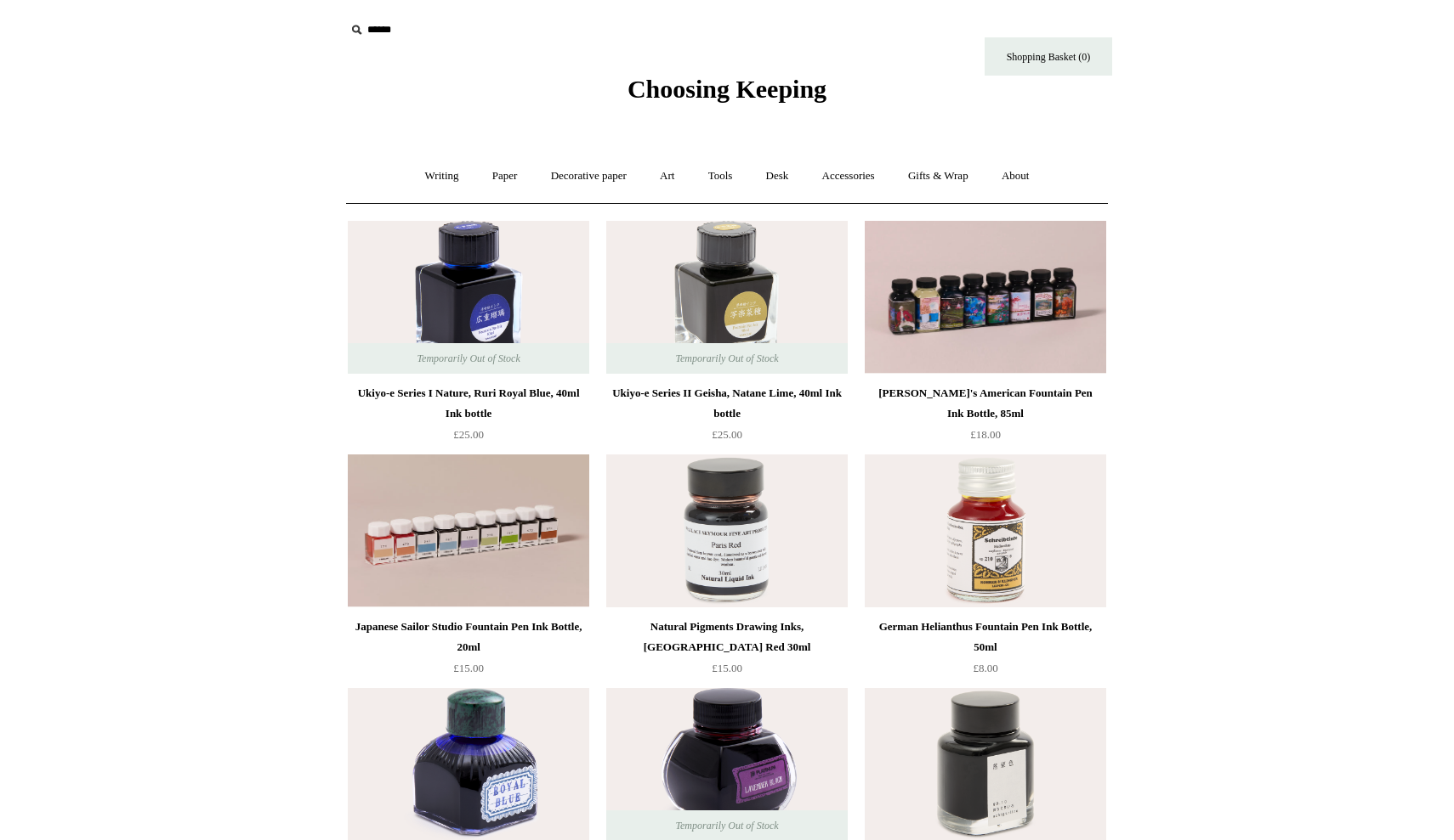
scroll to position [0, 0]
click at [485, 300] on img at bounding box center [468, 296] width 241 height 153
click at [969, 545] on img at bounding box center [984, 530] width 241 height 153
click at [973, 566] on img at bounding box center [984, 530] width 241 height 153
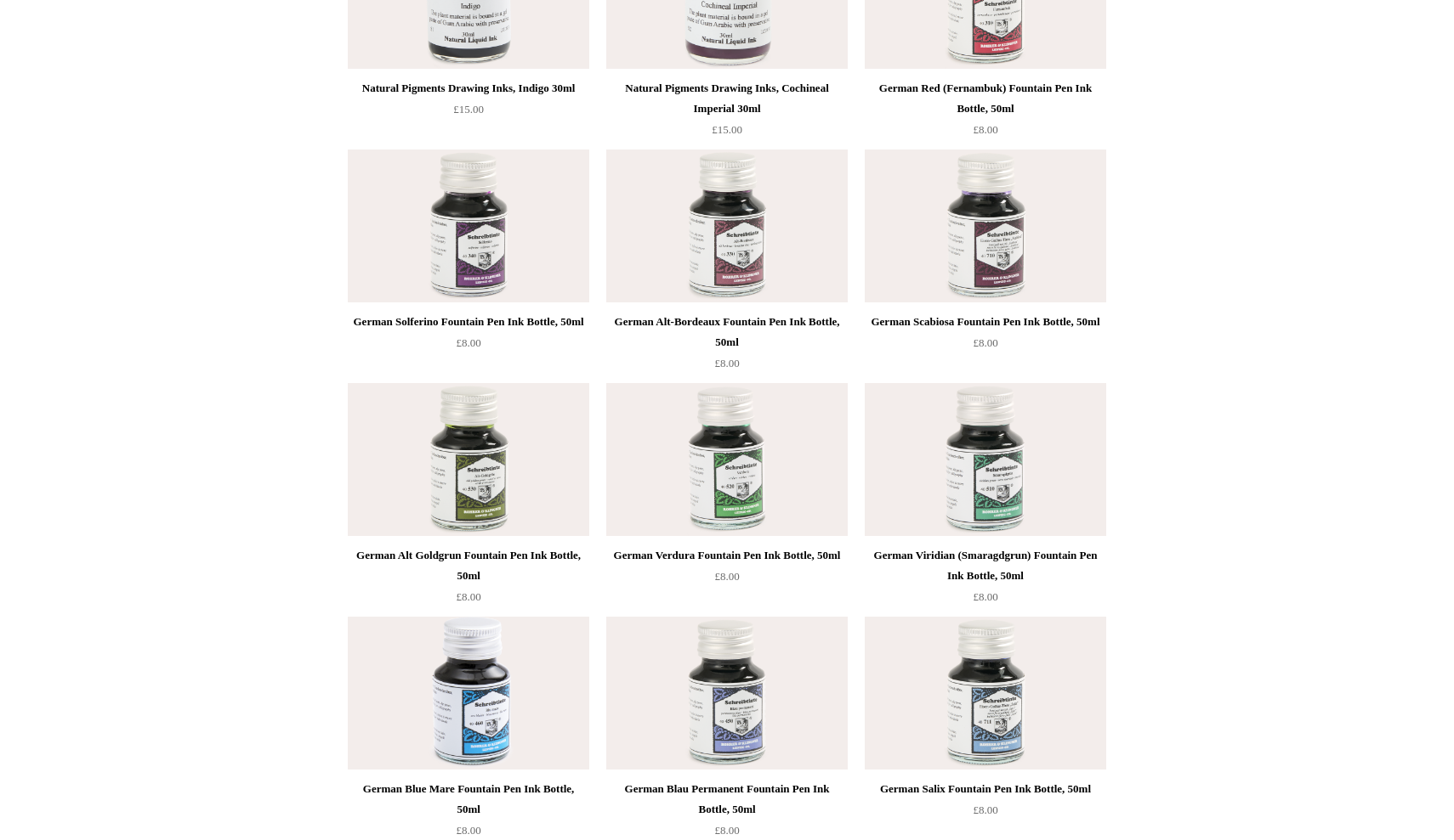
scroll to position [5452, 0]
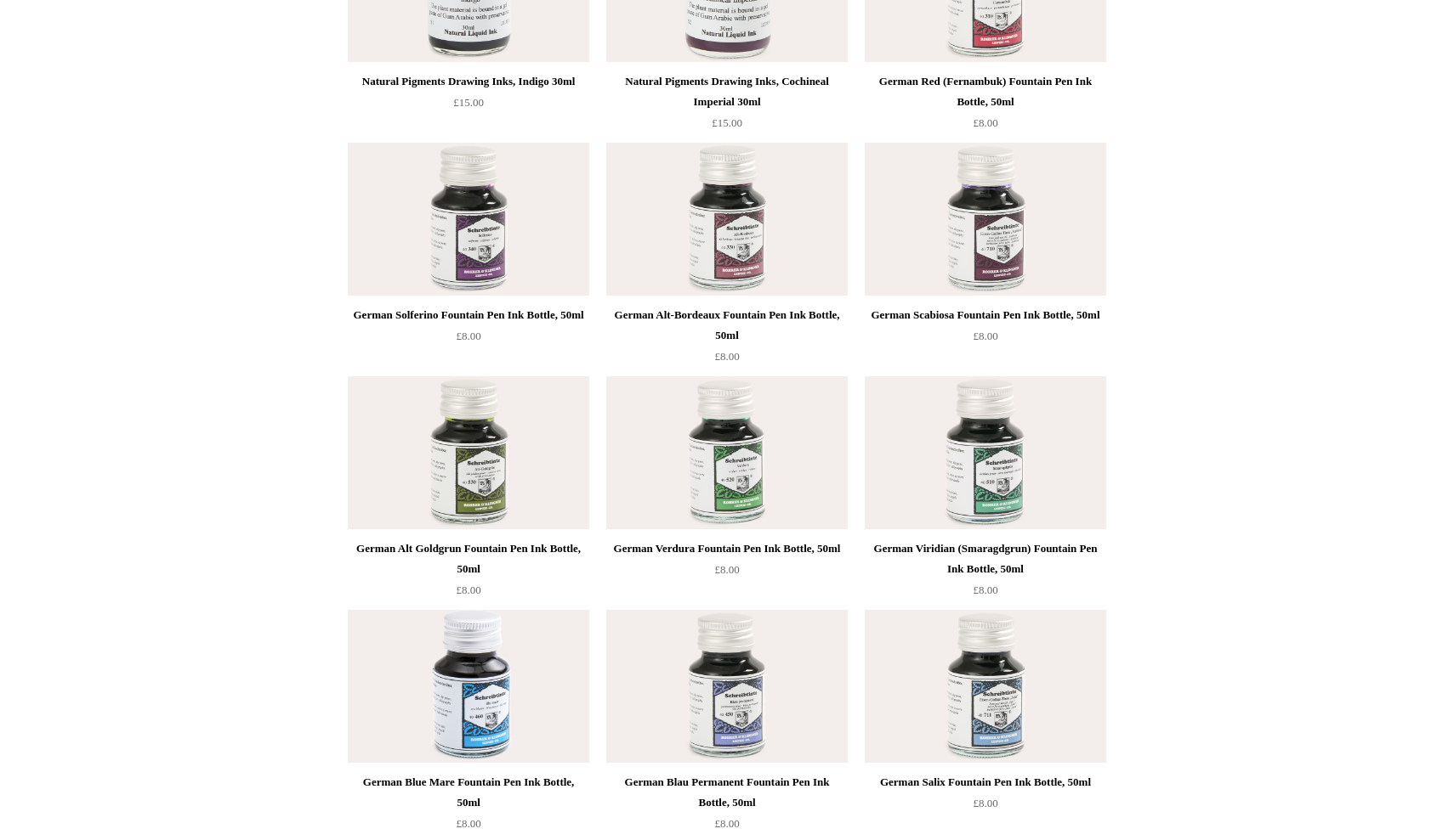
click at [993, 260] on img at bounding box center [984, 219] width 241 height 153
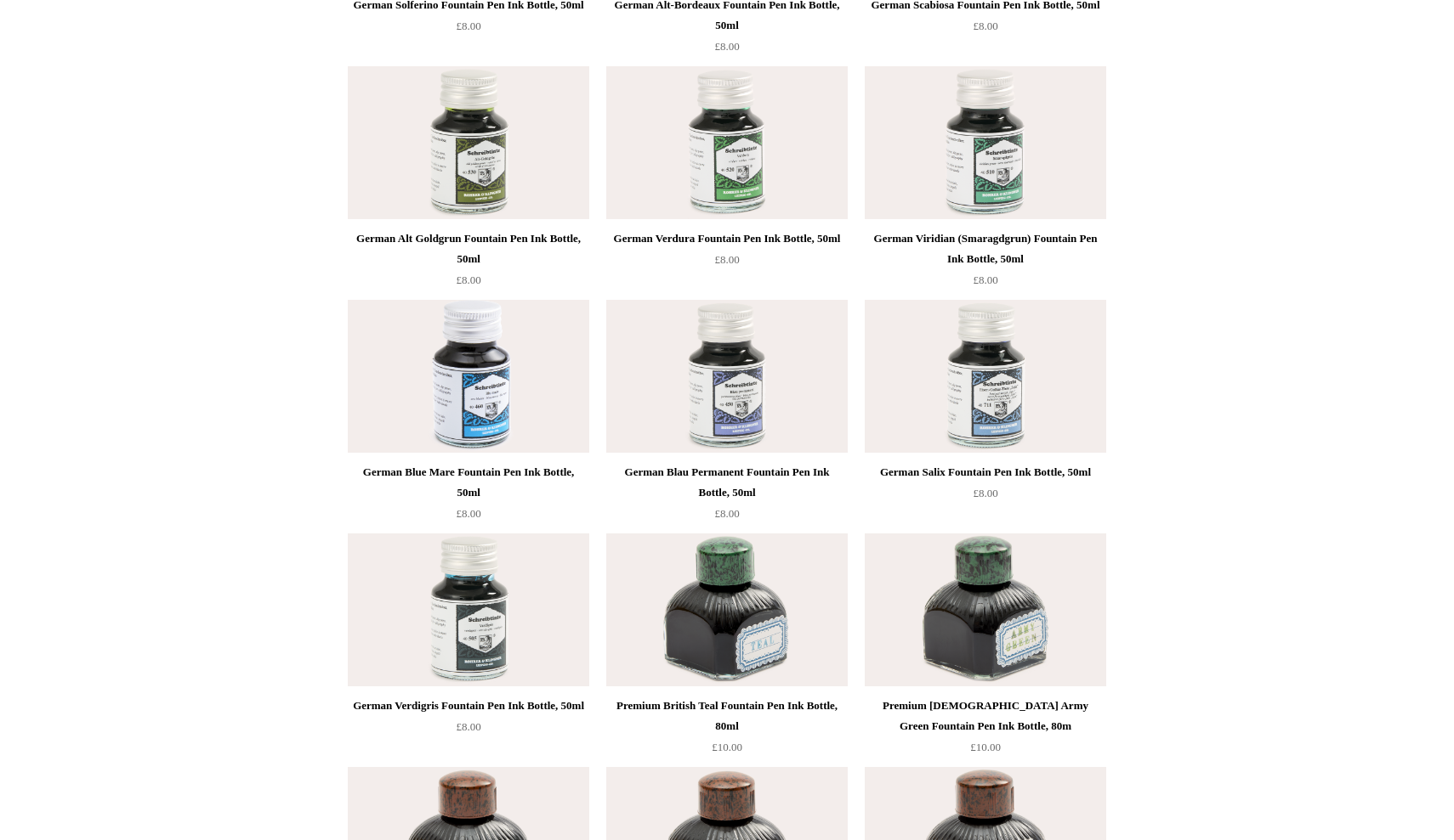
scroll to position [5763, 0]
click at [994, 386] on img at bounding box center [984, 375] width 241 height 153
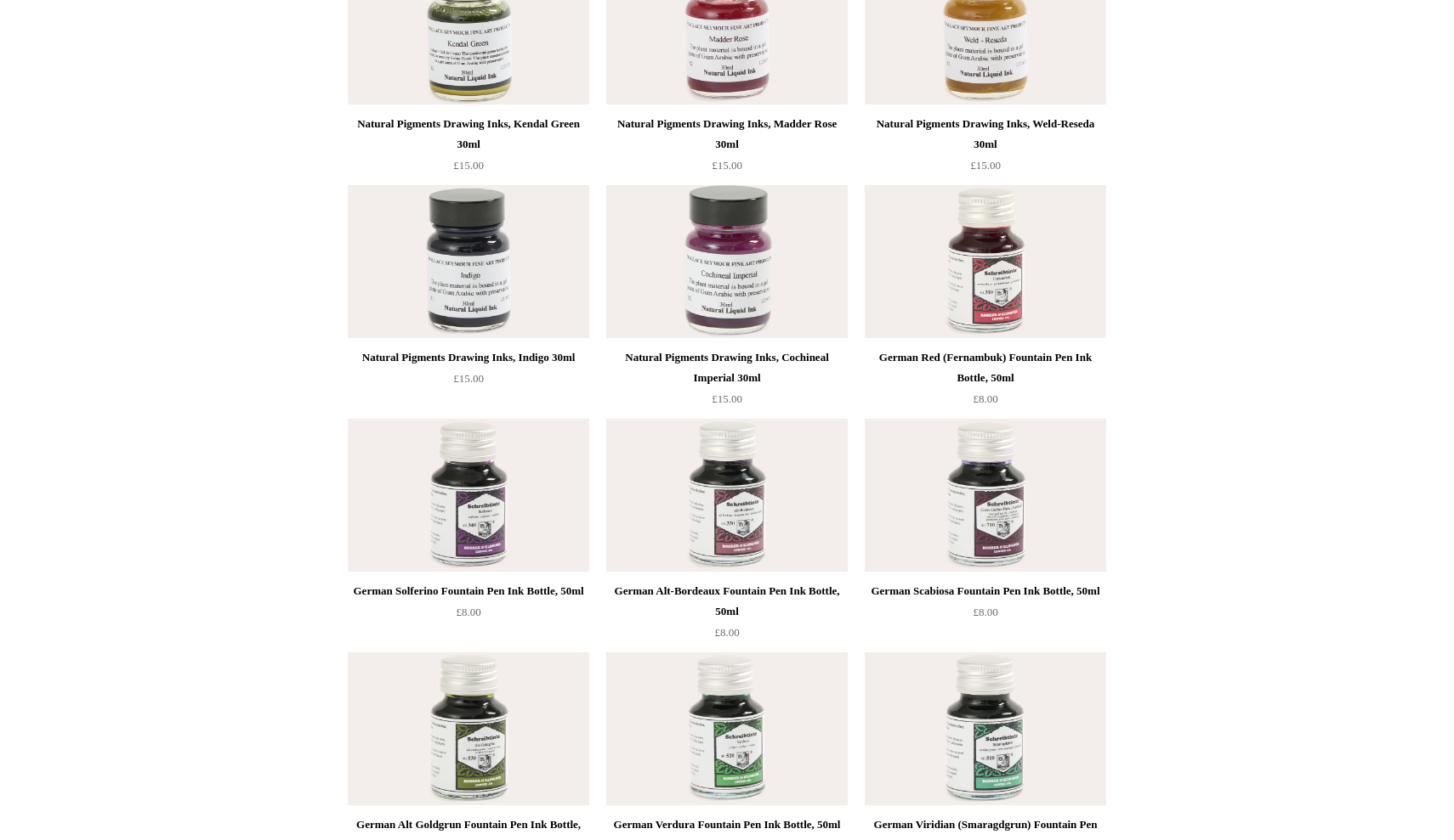
scroll to position [5175, 0]
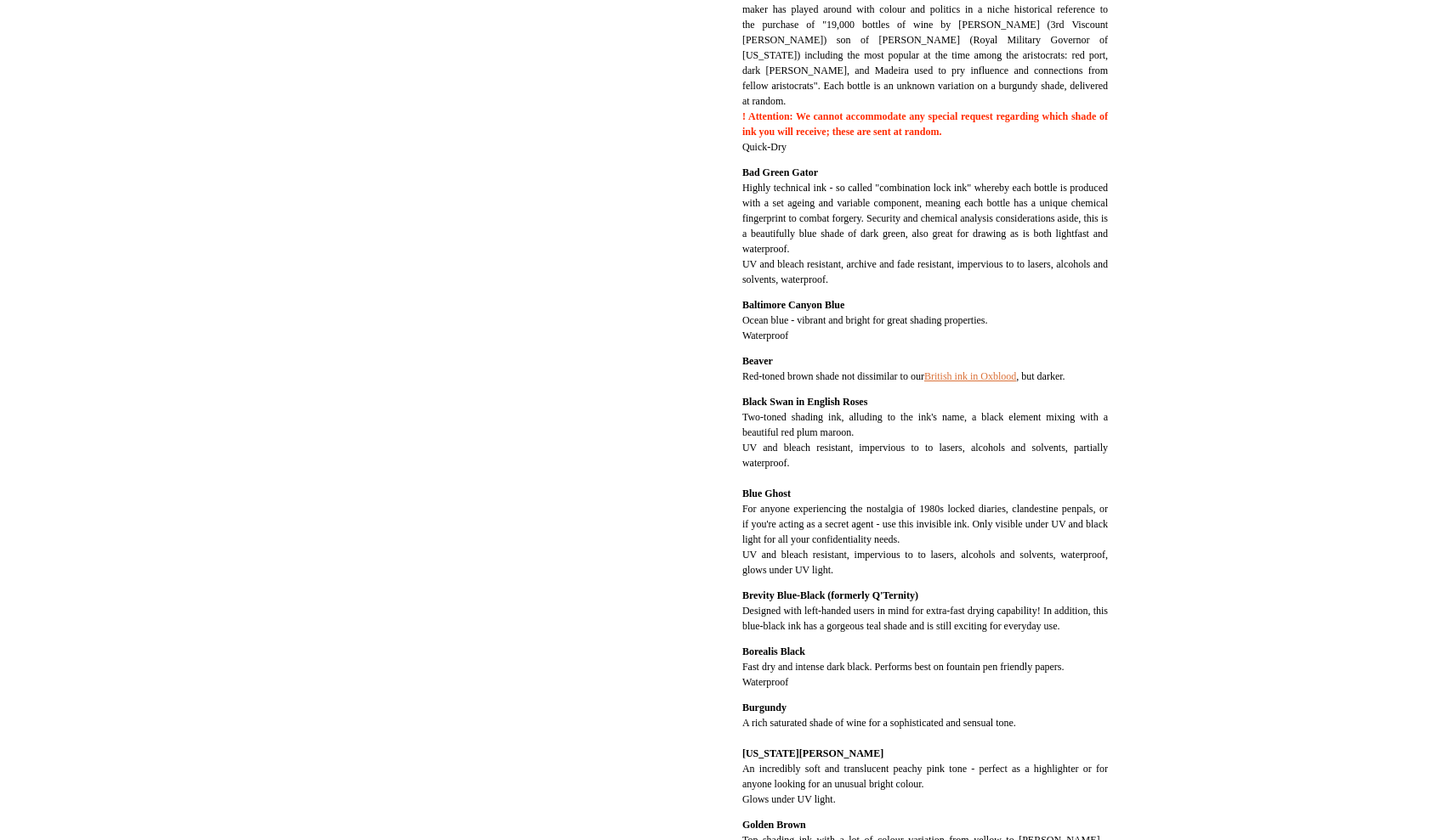
scroll to position [813, 0]
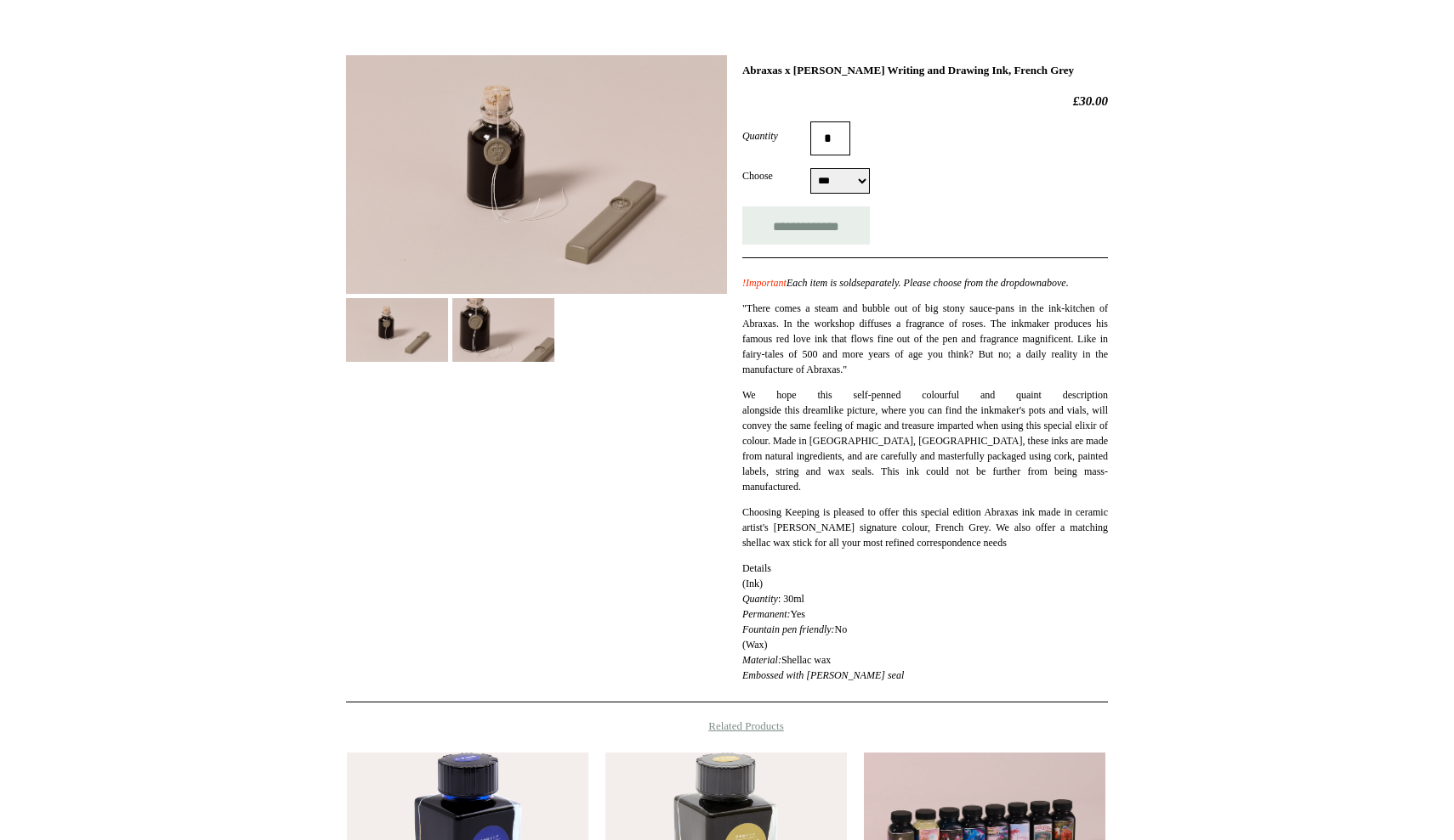
scroll to position [212, 0]
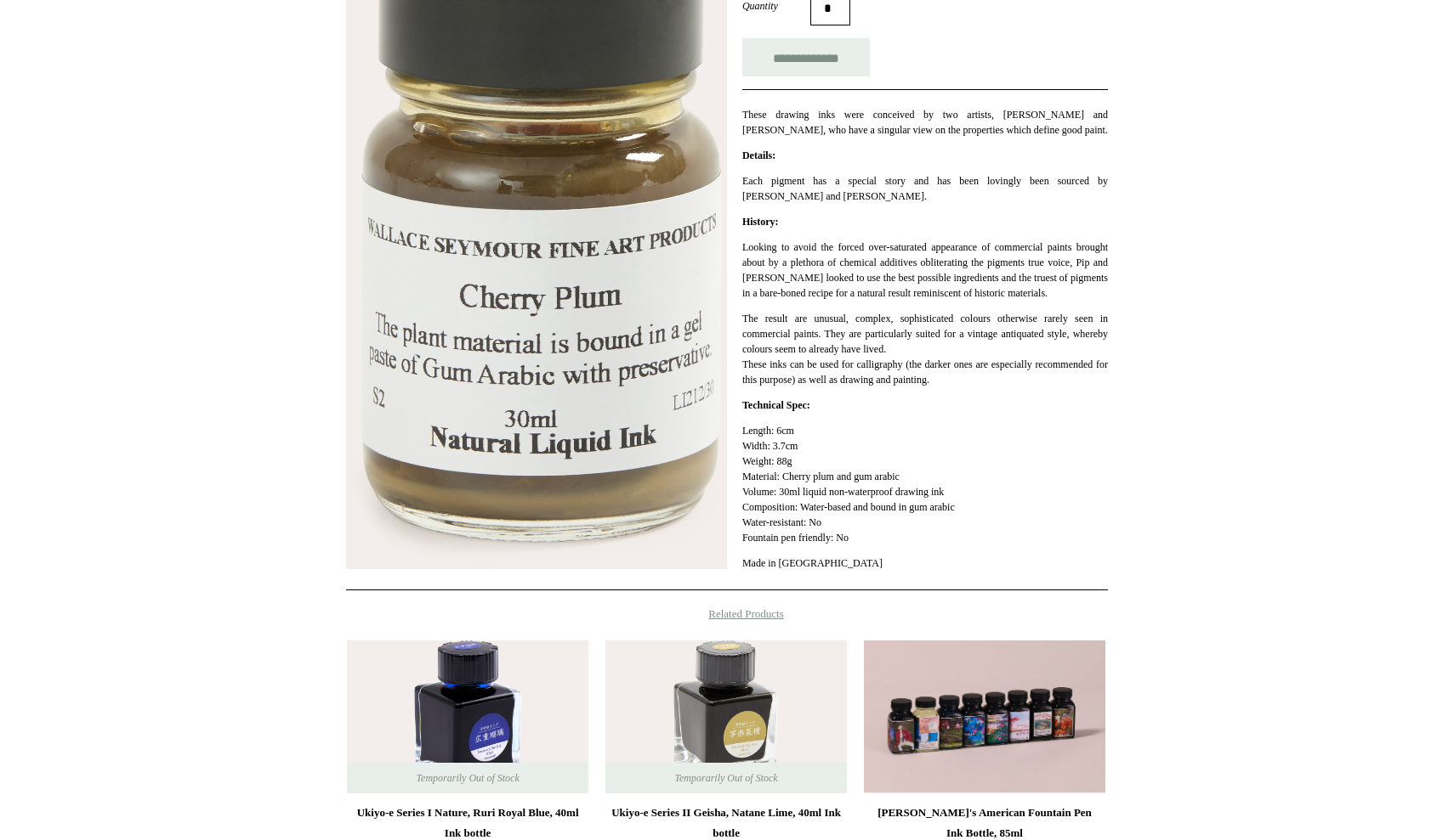
scroll to position [337, 0]
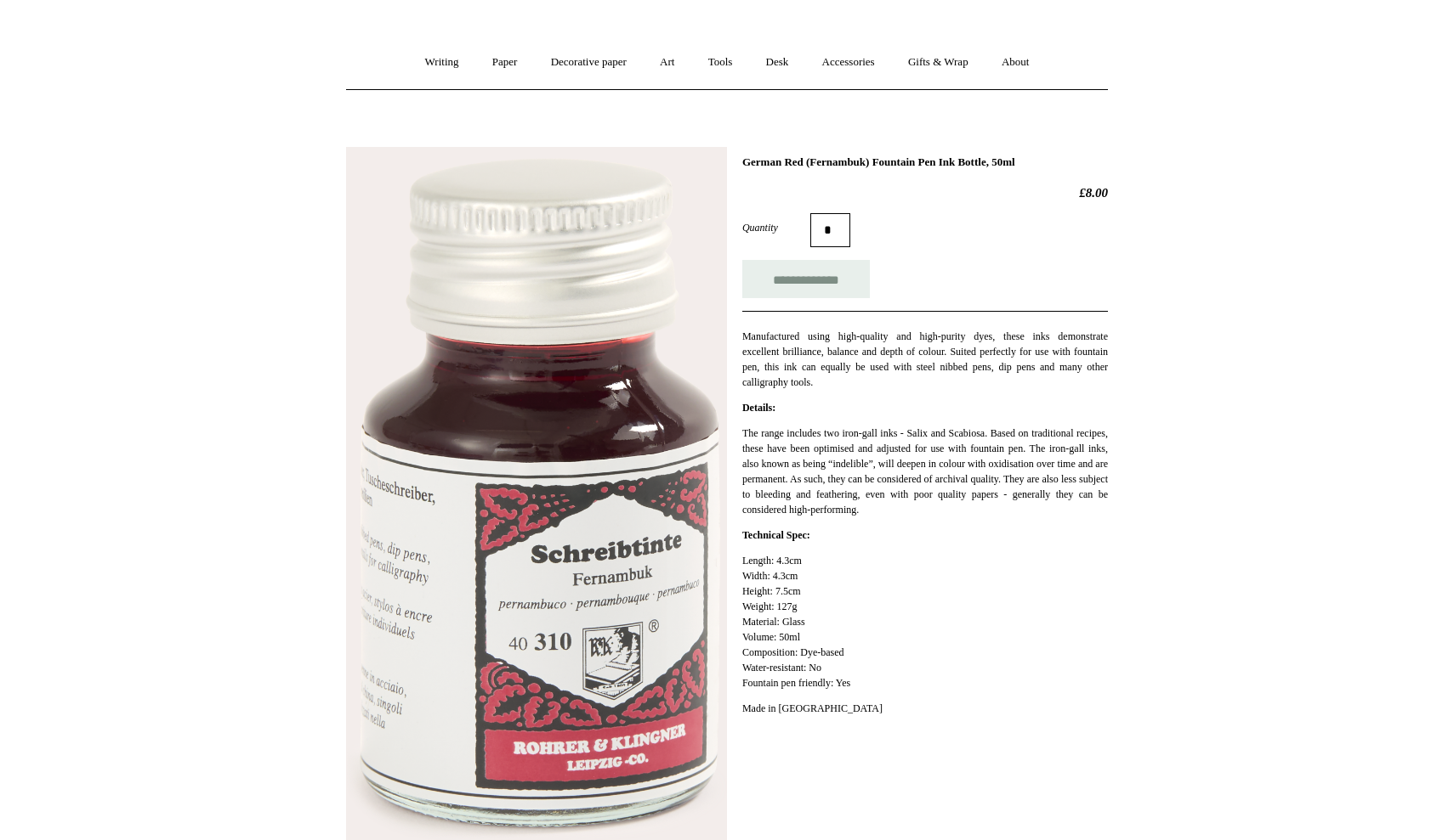
scroll to position [116, 0]
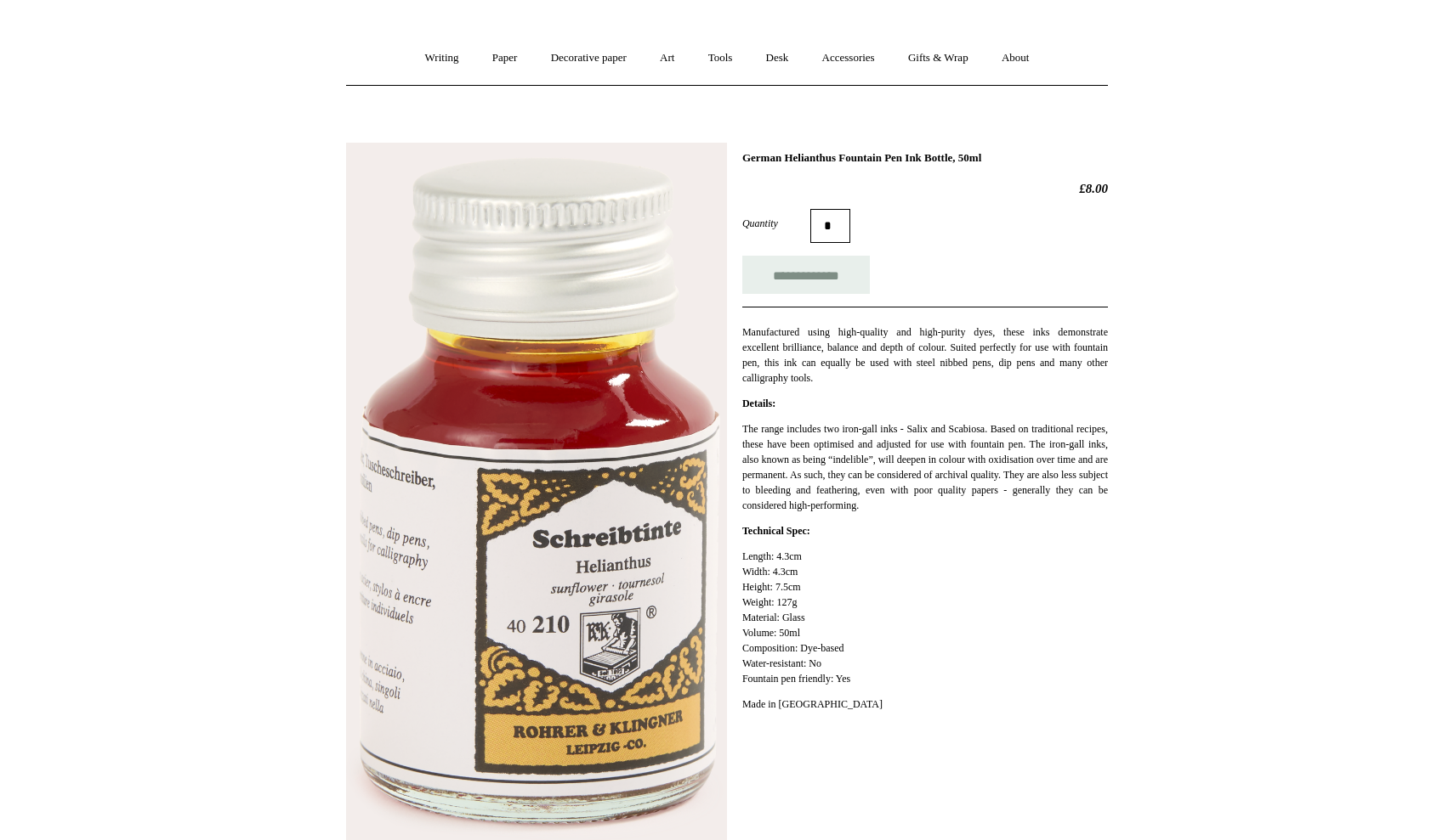
scroll to position [120, 0]
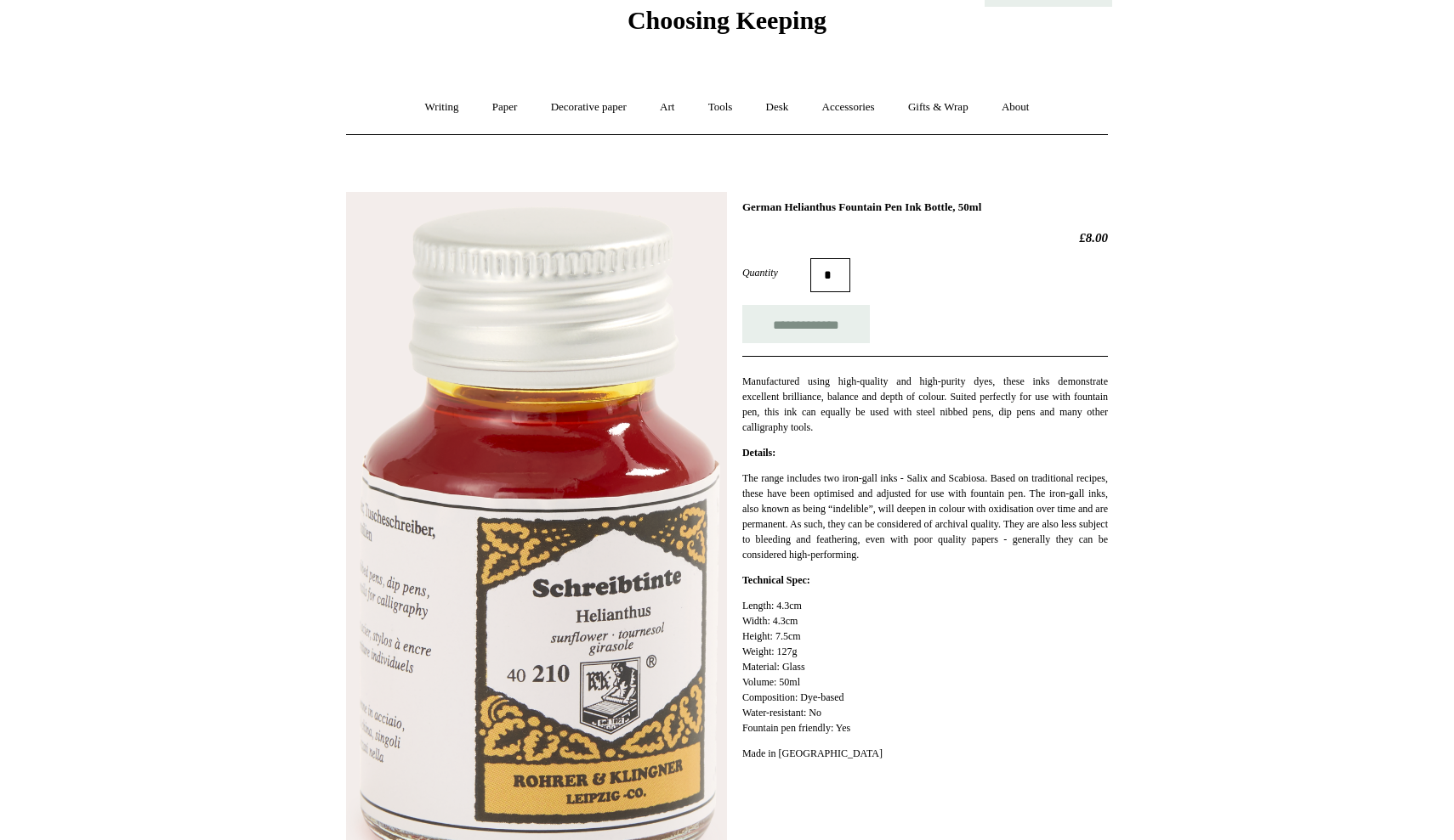
scroll to position [68, 0]
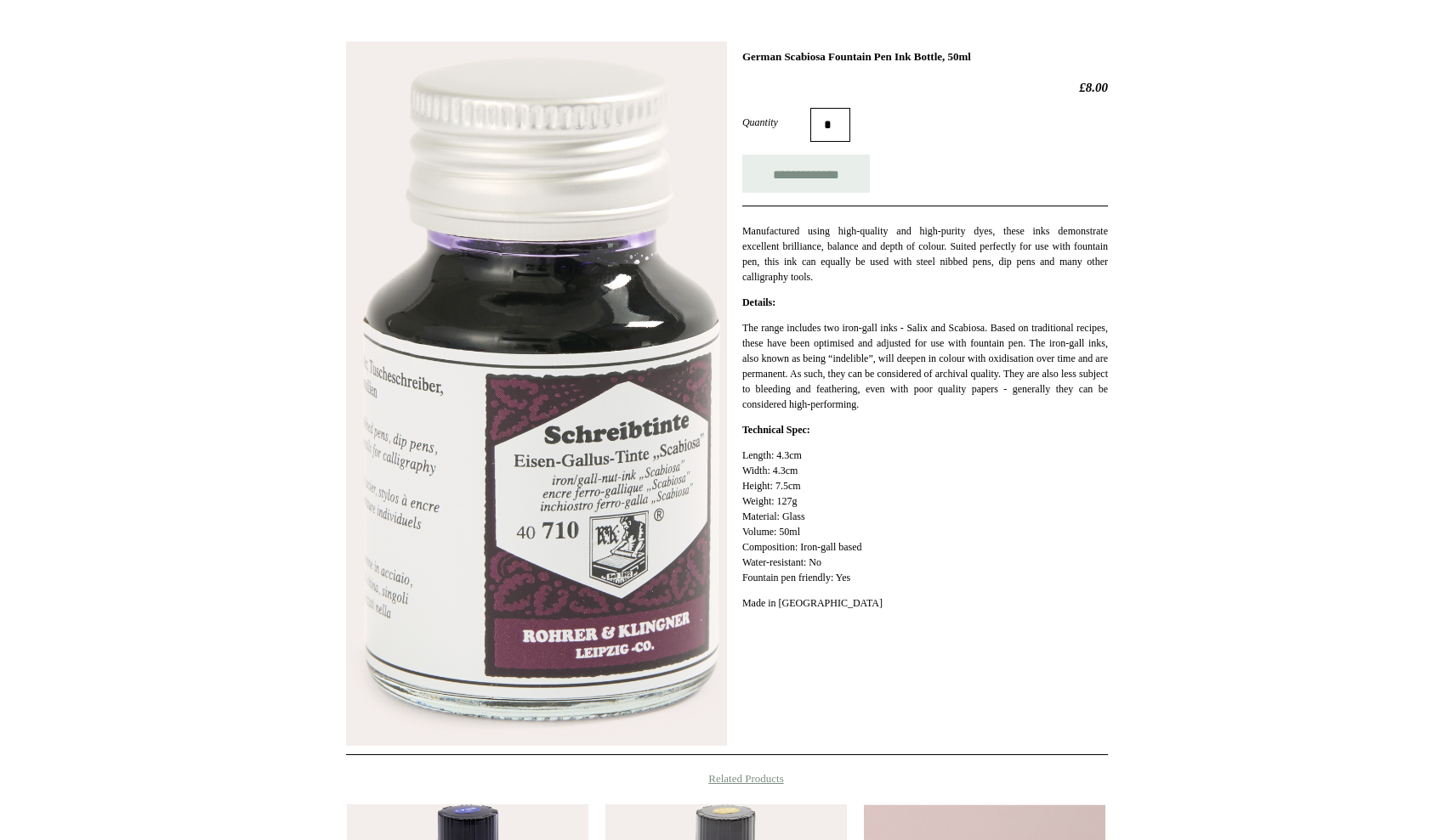
scroll to position [221, 0]
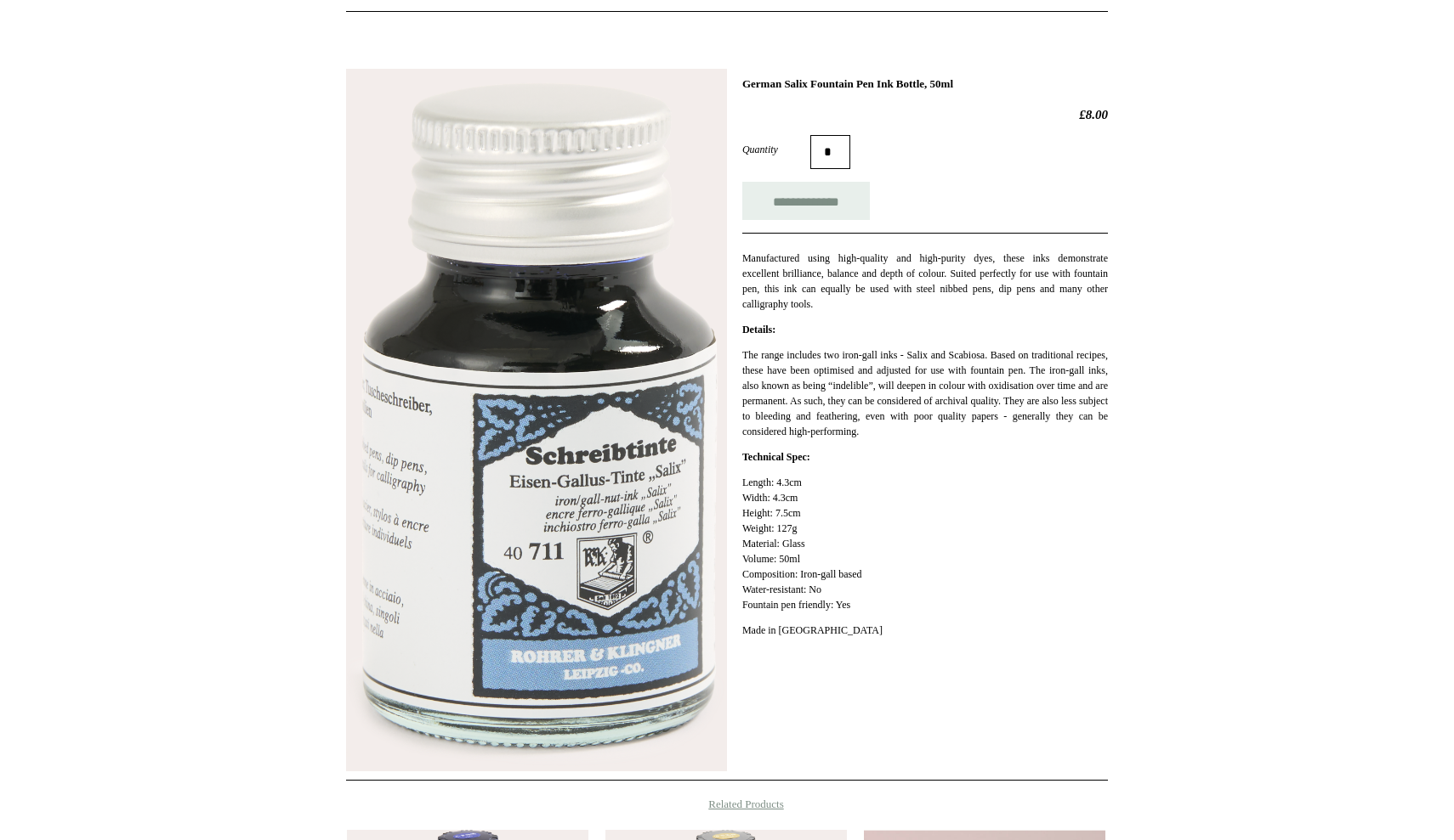
scroll to position [193, 0]
